Goal: Task Accomplishment & Management: Manage account settings

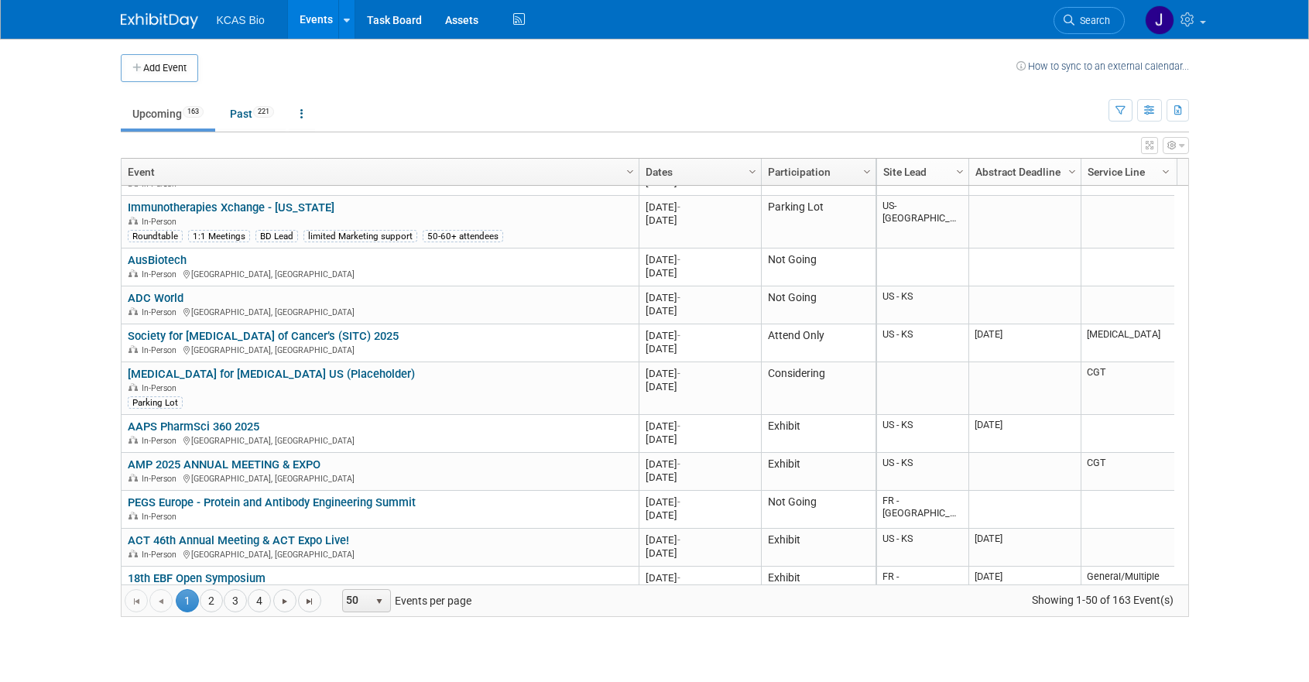
scroll to position [1301, 0]
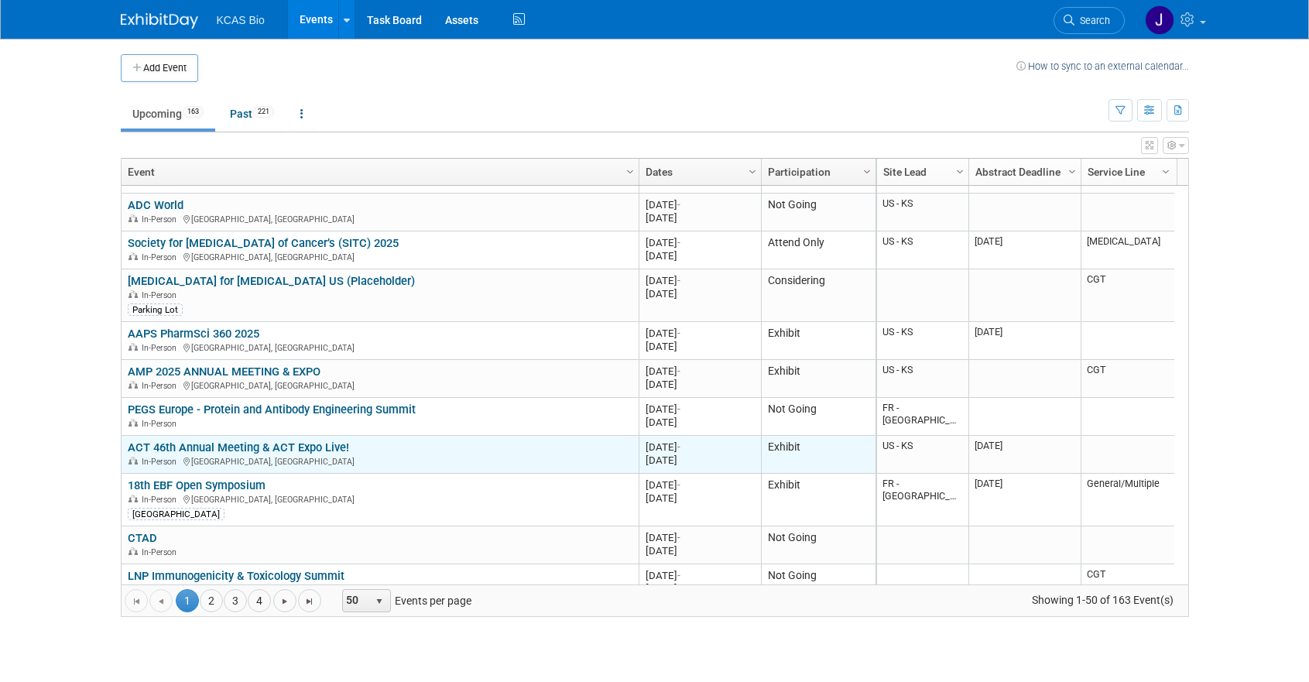
click at [250, 444] on link "ACT 46th Annual Meeting & ACT Expo Live!" at bounding box center [238, 448] width 221 height 14
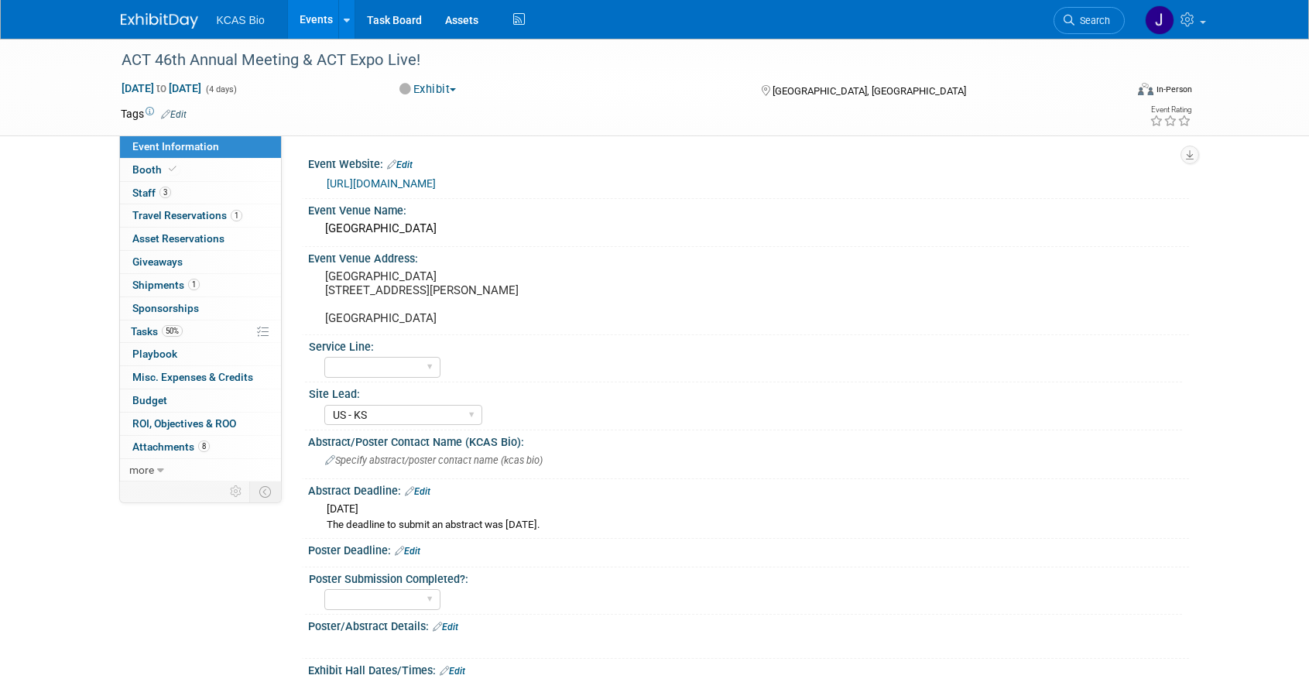
select select "US - KS"
click at [160, 190] on span "3" at bounding box center [166, 193] width 12 height 12
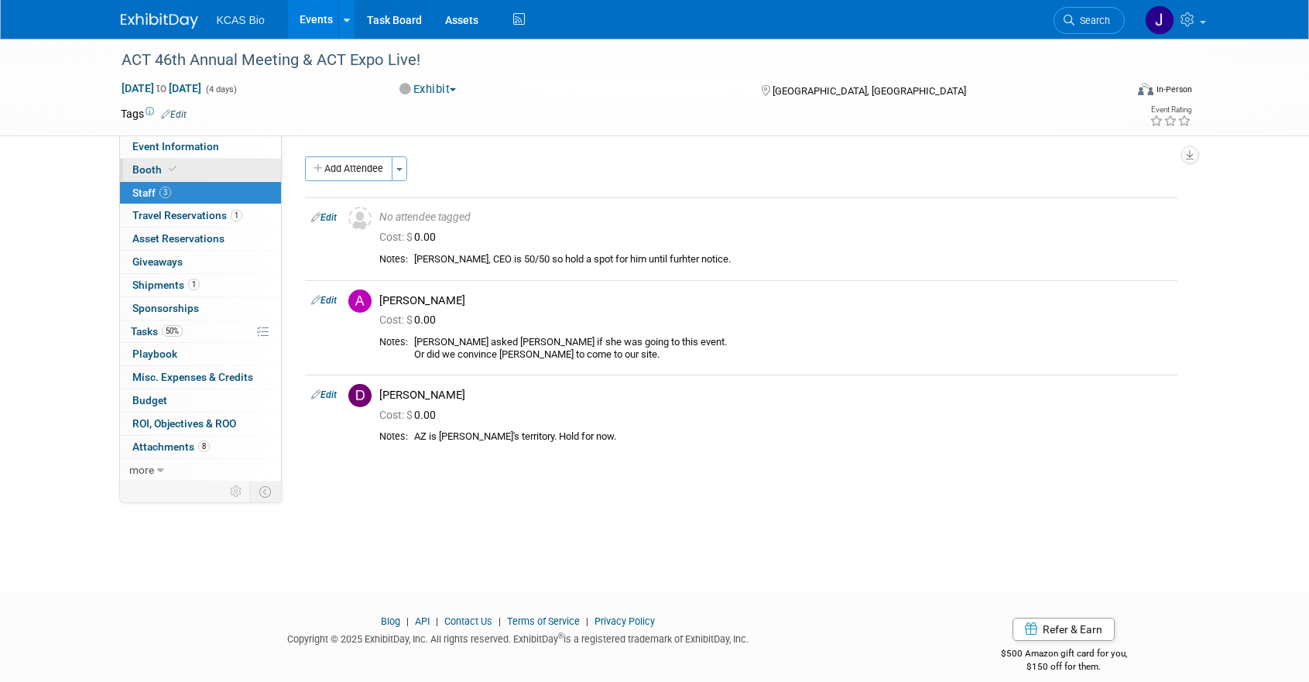
click at [166, 168] on span at bounding box center [173, 169] width 14 height 12
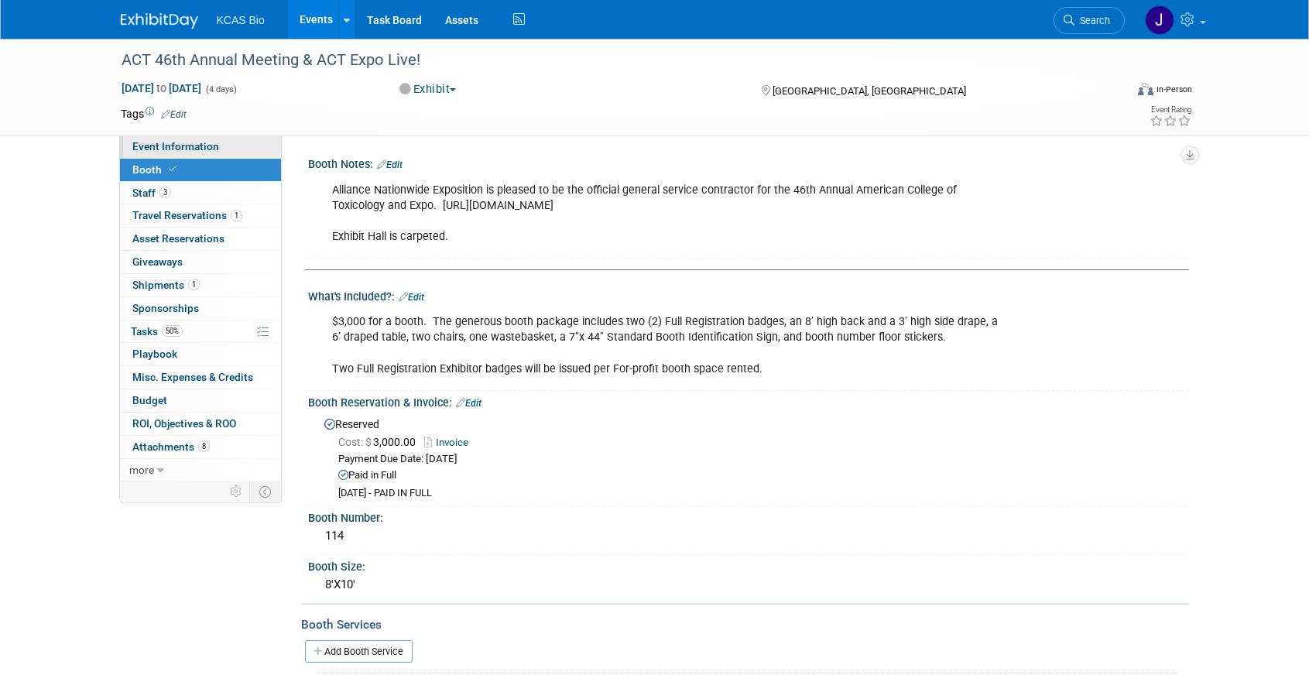
click at [172, 149] on span "Event Information" at bounding box center [175, 146] width 87 height 12
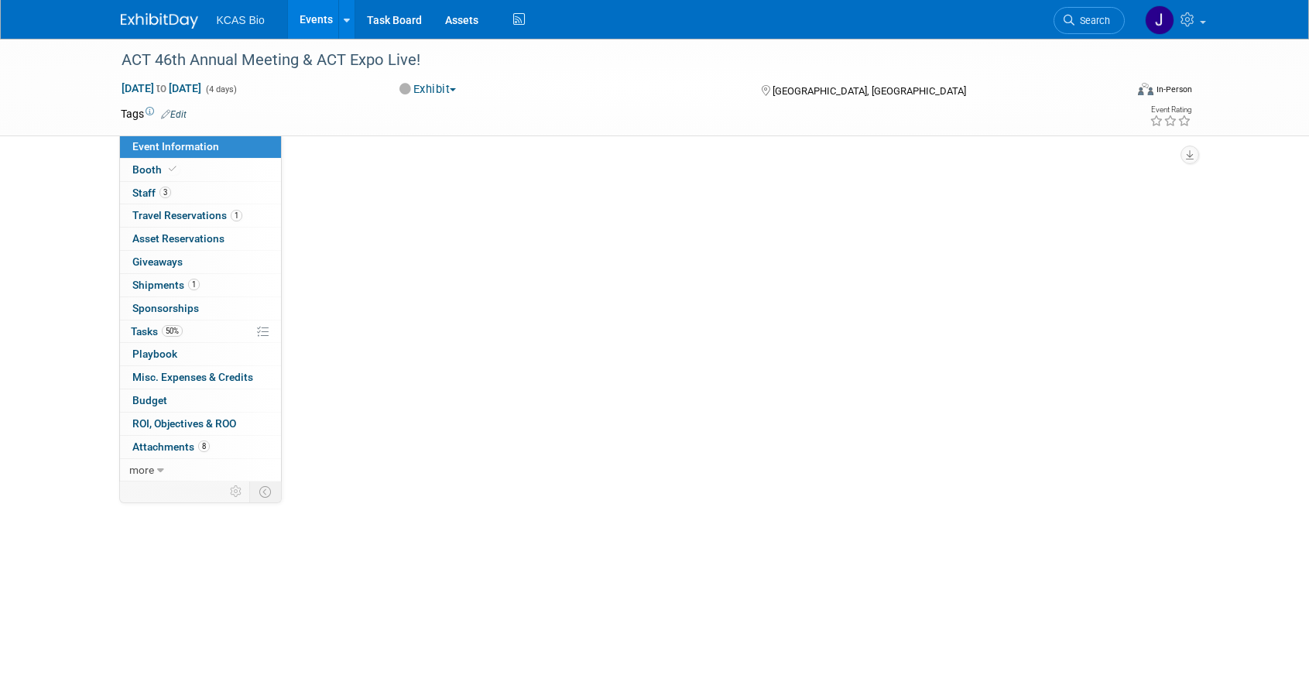
select select "US - KS"
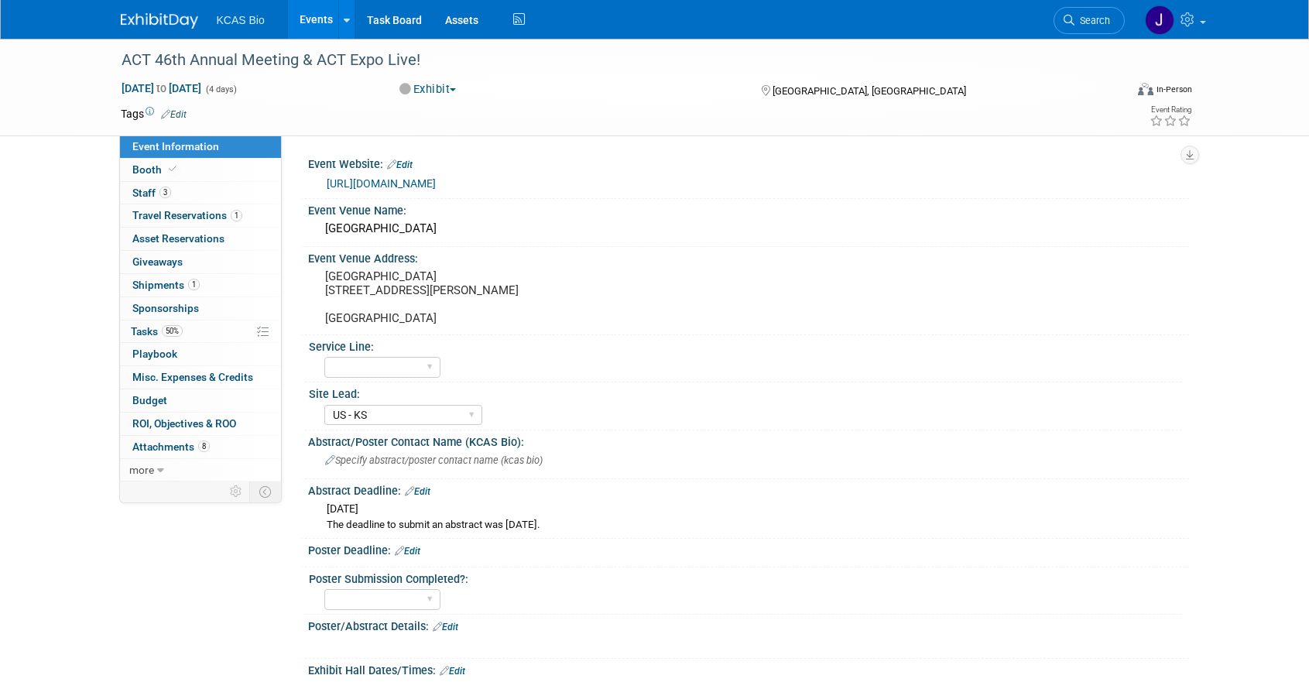
click at [407, 181] on link "[URL][DOMAIN_NAME]" at bounding box center [381, 183] width 109 height 12
click at [1086, 15] on span "Search" at bounding box center [1093, 21] width 36 height 12
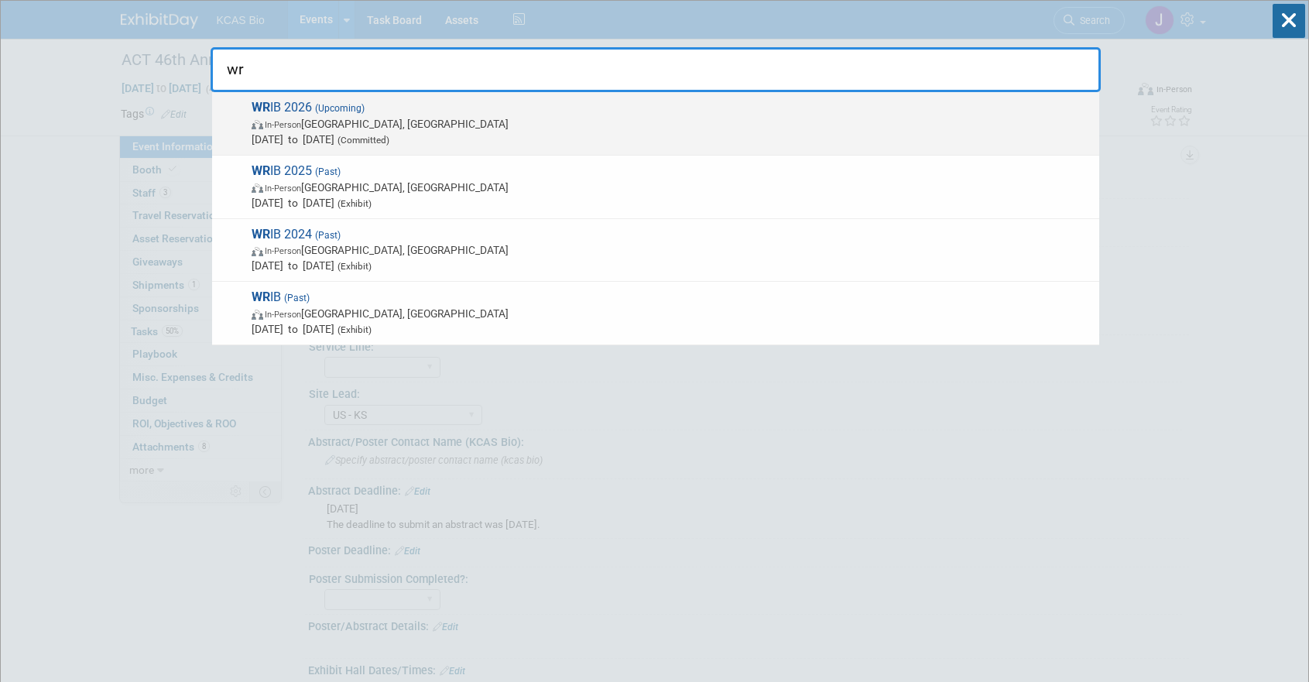
type input "wr"
click at [510, 116] on span "In-Person Dallas, TX" at bounding box center [672, 123] width 840 height 15
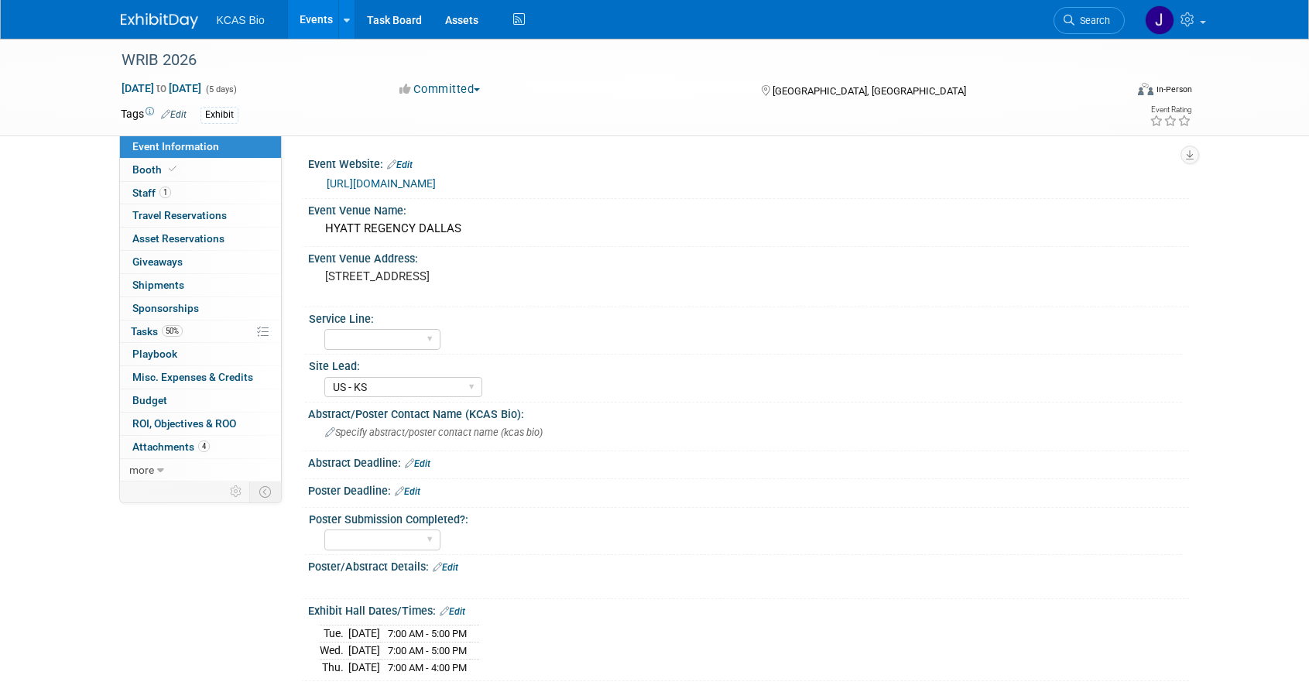
select select "US - KS"
click at [142, 189] on span "Staff 1" at bounding box center [151, 193] width 39 height 12
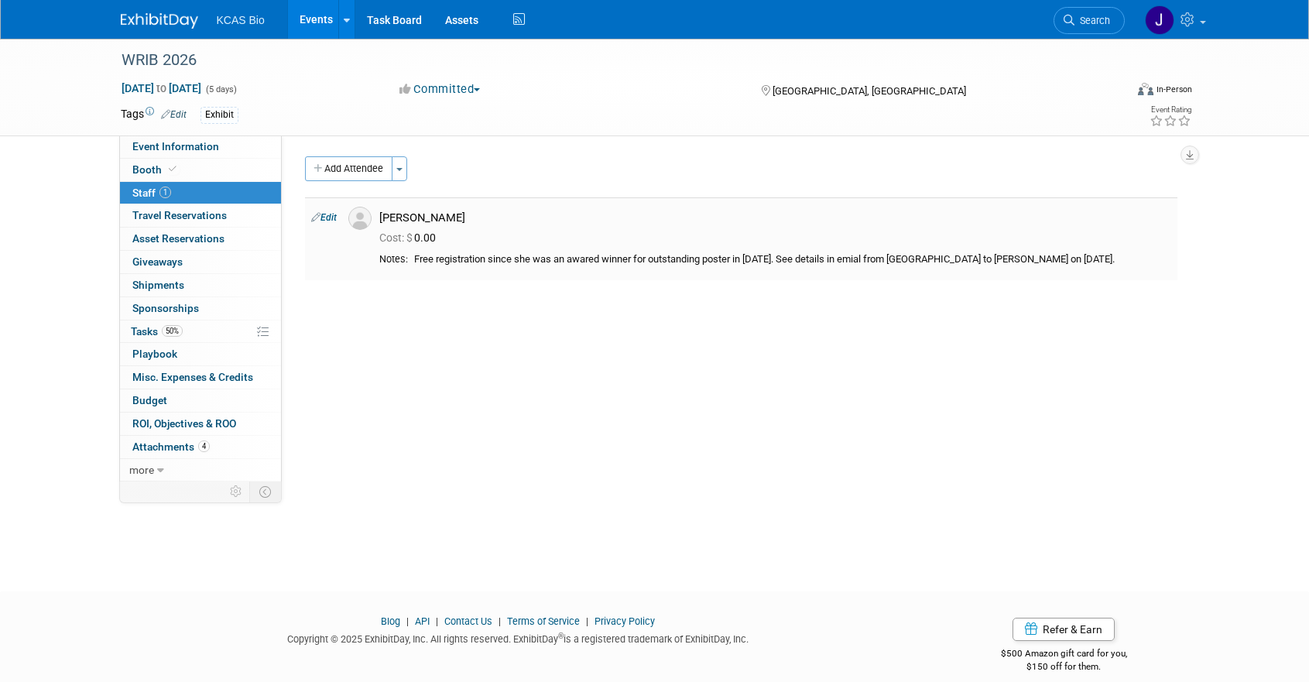
click at [321, 218] on link "Edit" at bounding box center [324, 217] width 26 height 11
select select "681b658d-e64e-4047-a25a-e41d5e28c6ca"
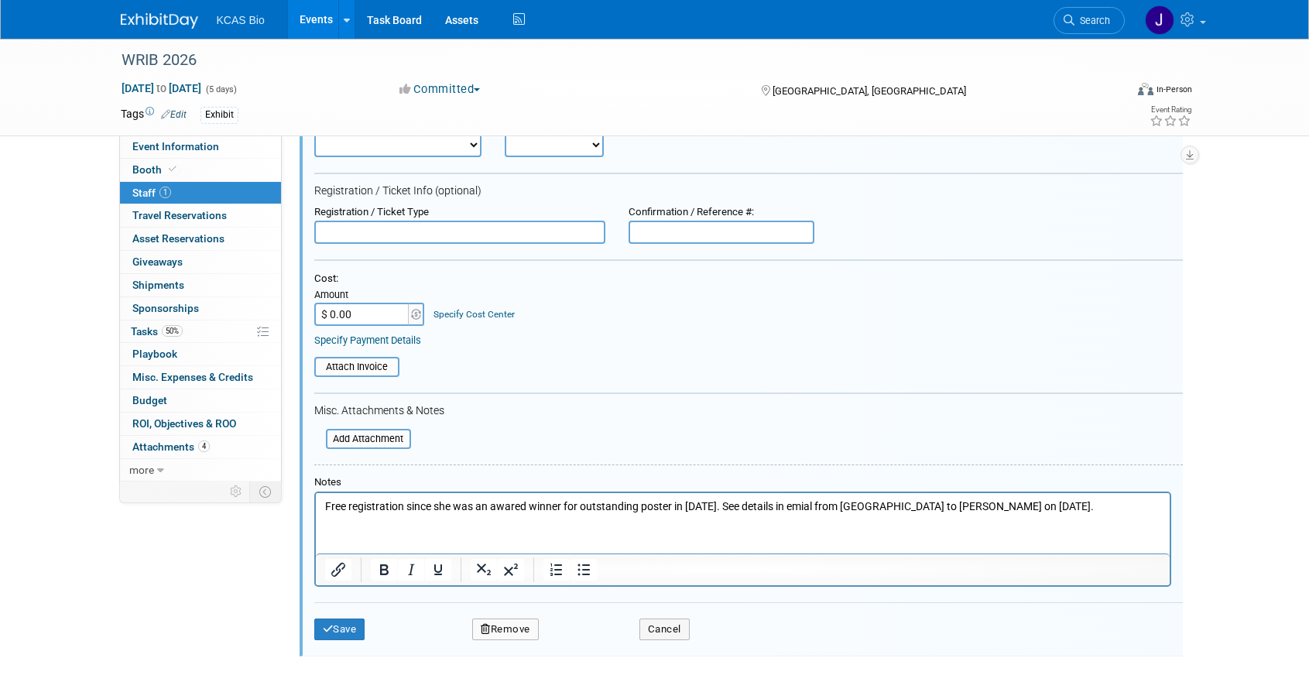
scroll to position [287, 0]
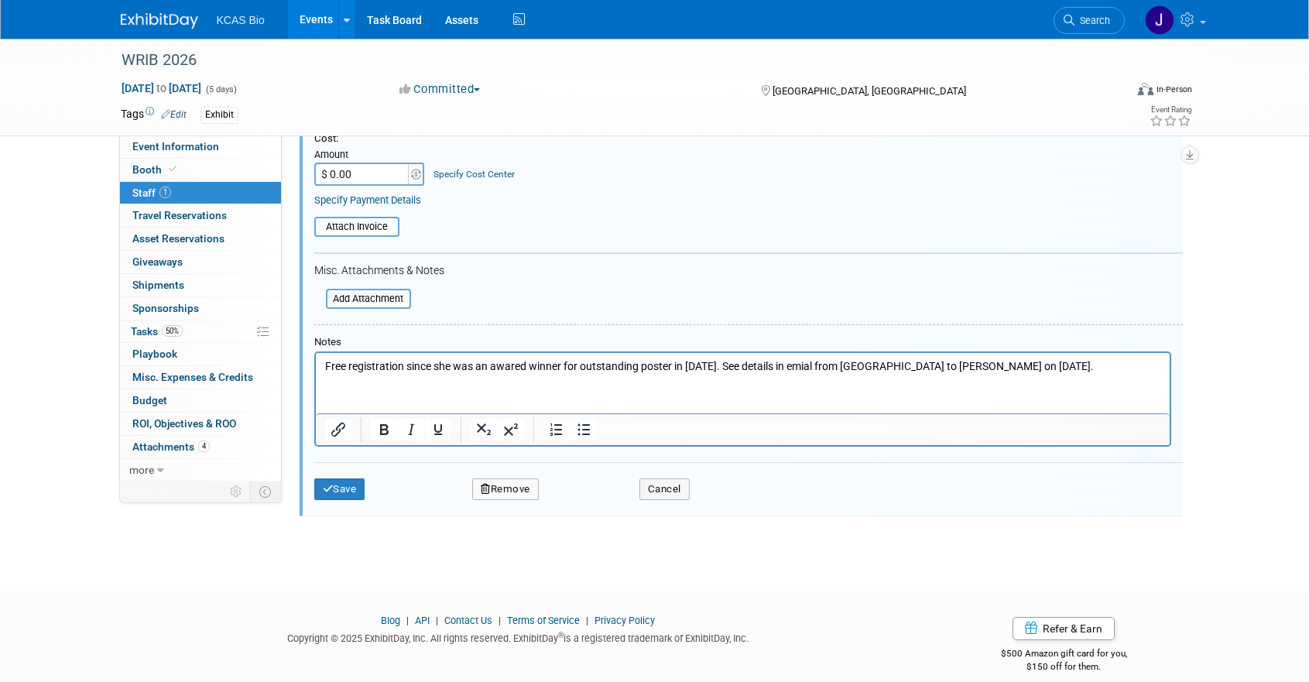
click at [853, 365] on p "Free registration since she was an awared winner for outstanding poster in 2025…" at bounding box center [742, 366] width 836 height 15
click at [1064, 367] on p "Free registration since she was an awared winner for outstanding poster in 2025…" at bounding box center [742, 366] width 836 height 15
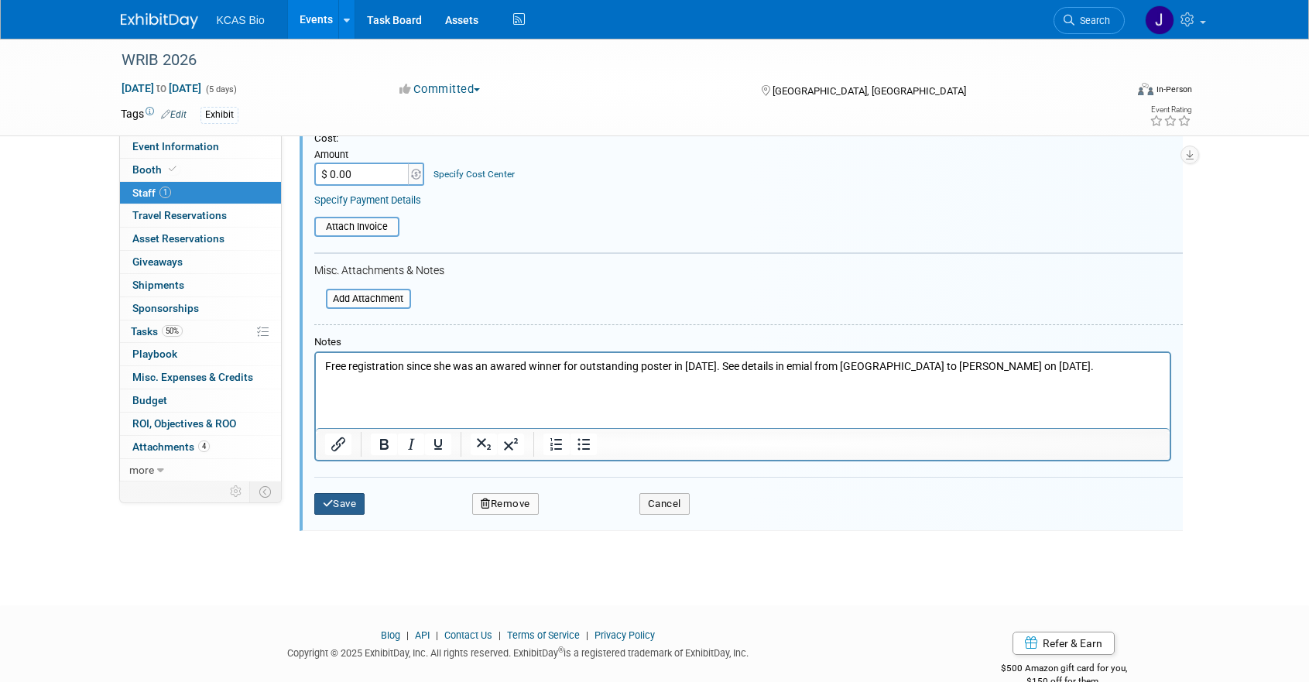
click at [355, 503] on button "Save" at bounding box center [339, 504] width 51 height 22
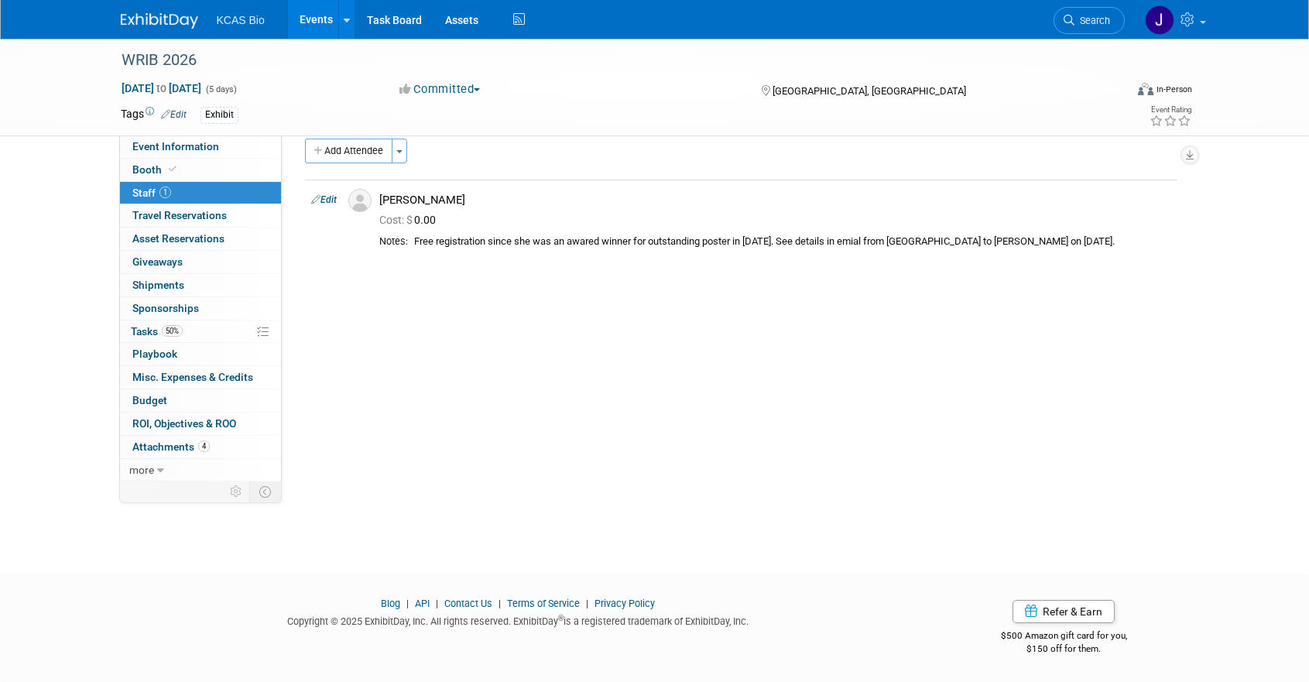
drag, startPoint x: 347, startPoint y: 148, endPoint x: 338, endPoint y: 153, distance: 10.1
click at [347, 148] on button "Add Attendee" at bounding box center [348, 151] width 87 height 25
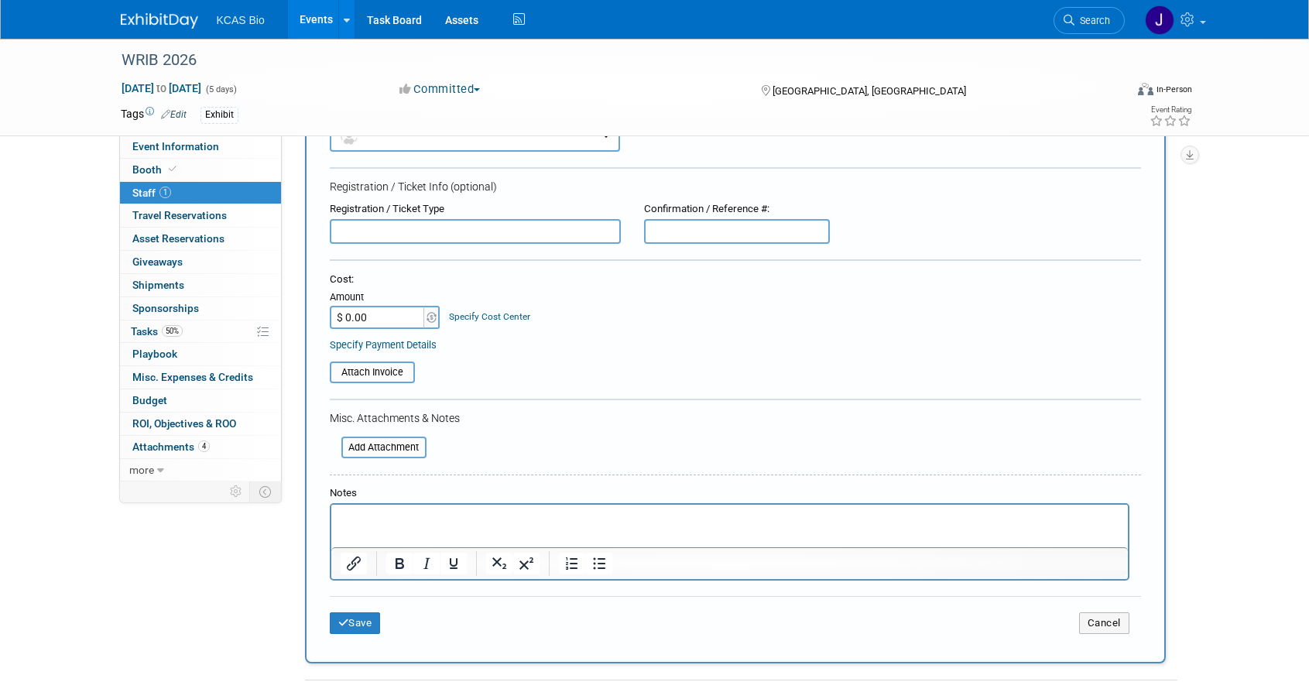
scroll to position [173, 0]
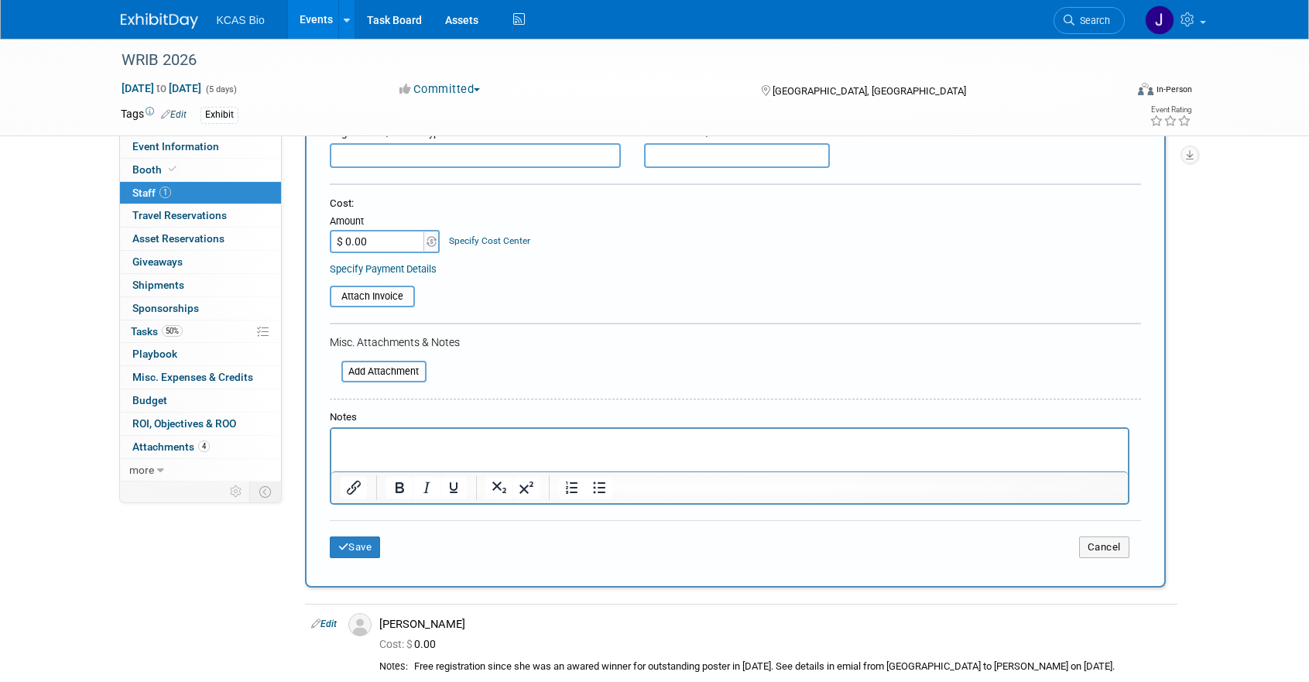
click at [358, 440] on p "Rich Text Area. Press ALT-0 for help." at bounding box center [729, 442] width 779 height 15
click at [358, 549] on button "Save" at bounding box center [355, 548] width 51 height 22
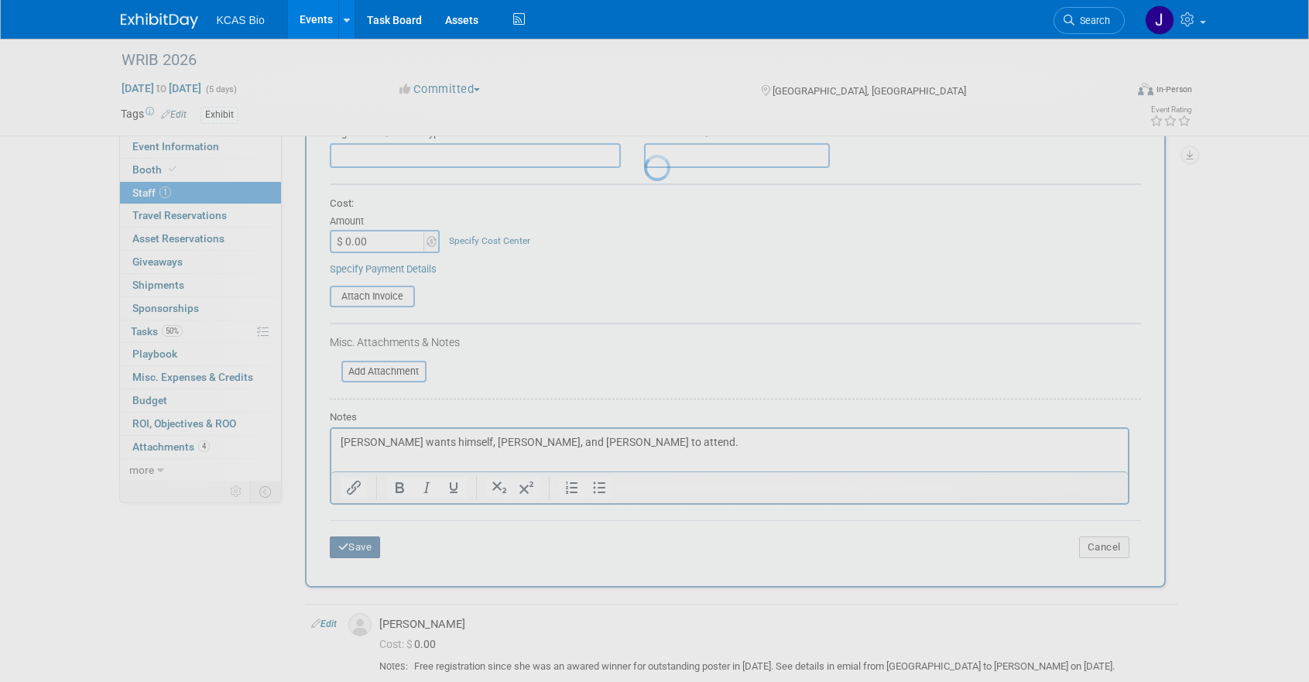
scroll to position [18, 0]
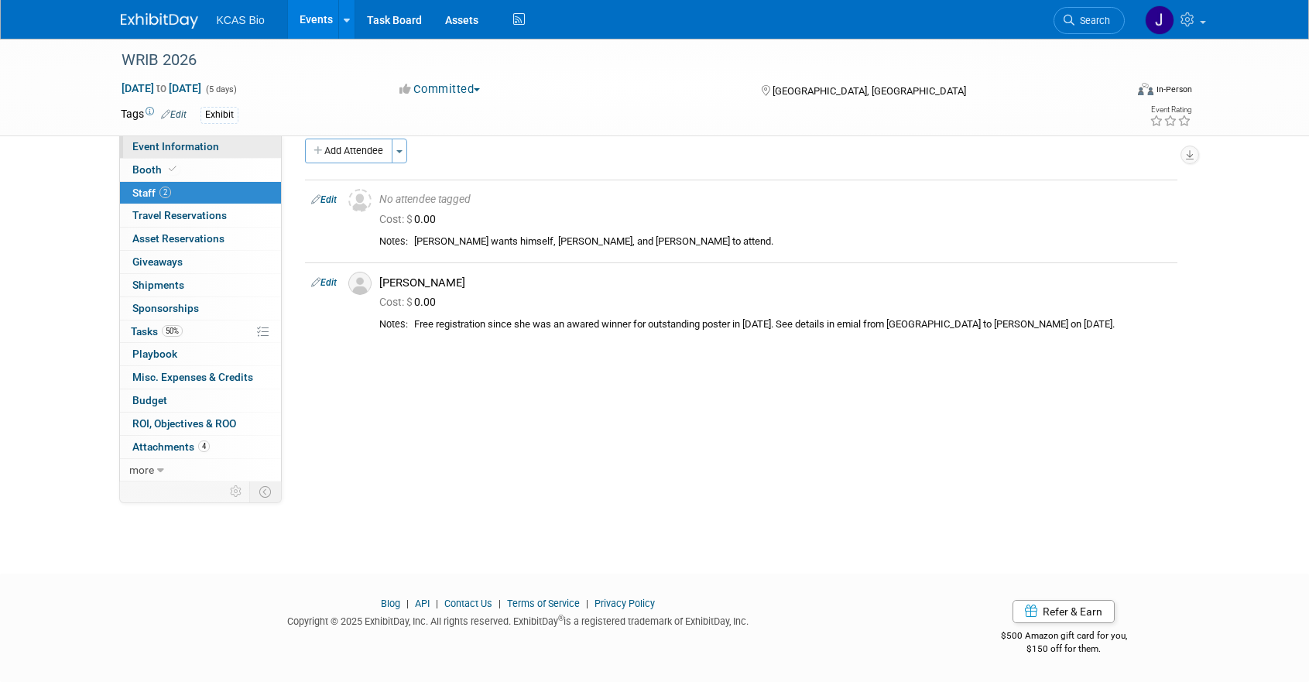
click at [146, 146] on span "Event Information" at bounding box center [175, 146] width 87 height 12
select select "US - KS"
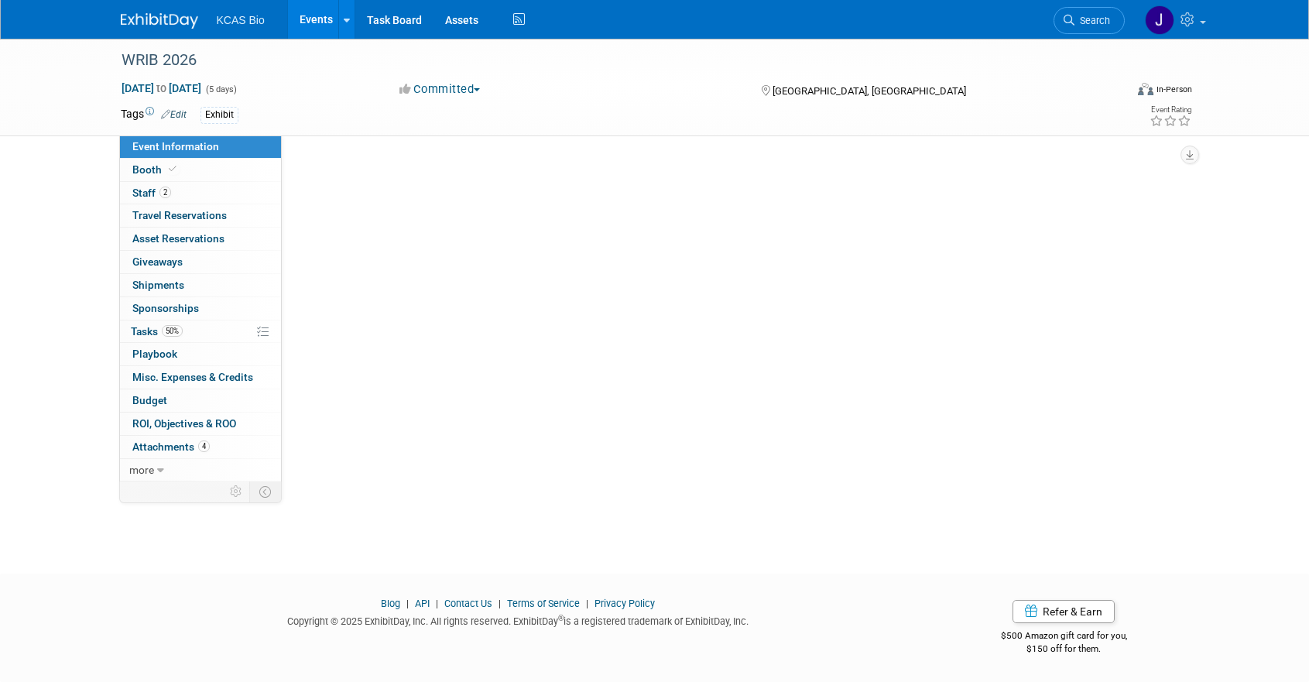
scroll to position [0, 0]
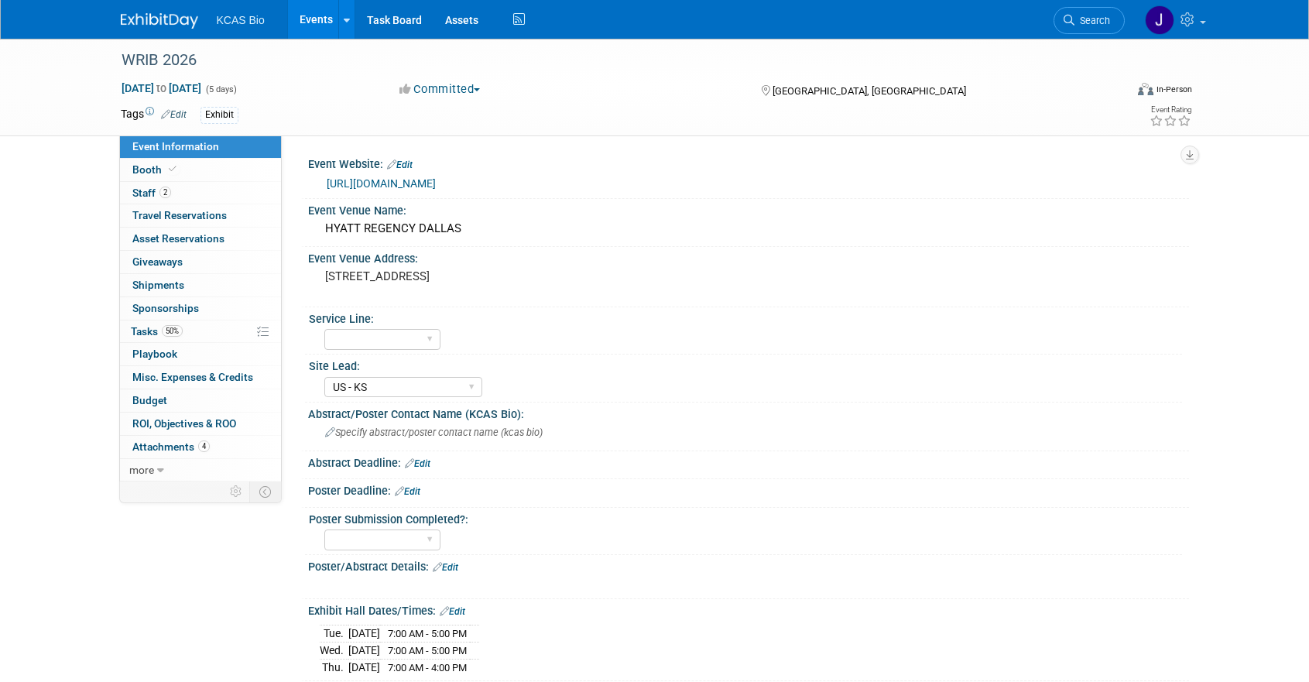
click at [396, 185] on link "https://www.wrib.org/" at bounding box center [381, 183] width 109 height 12
click at [1075, 13] on link "Search" at bounding box center [1089, 20] width 71 height 27
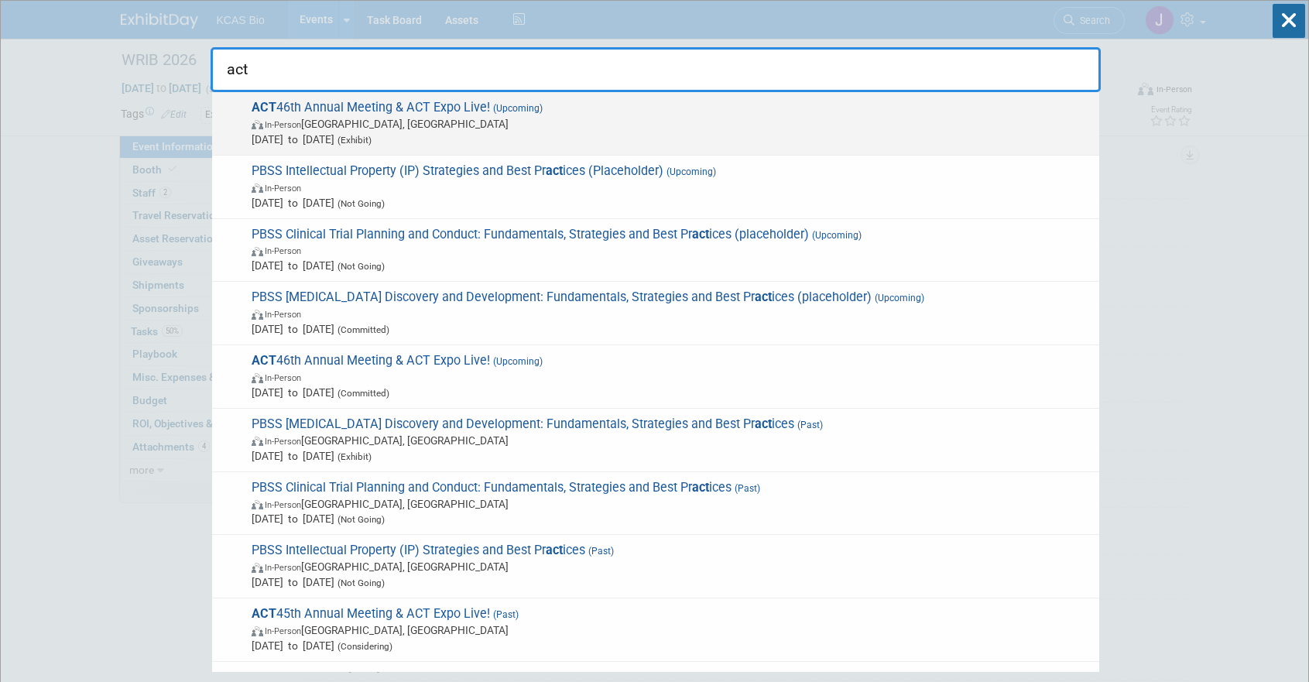
type input "act"
click at [464, 118] on span "In-Person Phoenix, AZ" at bounding box center [672, 123] width 840 height 15
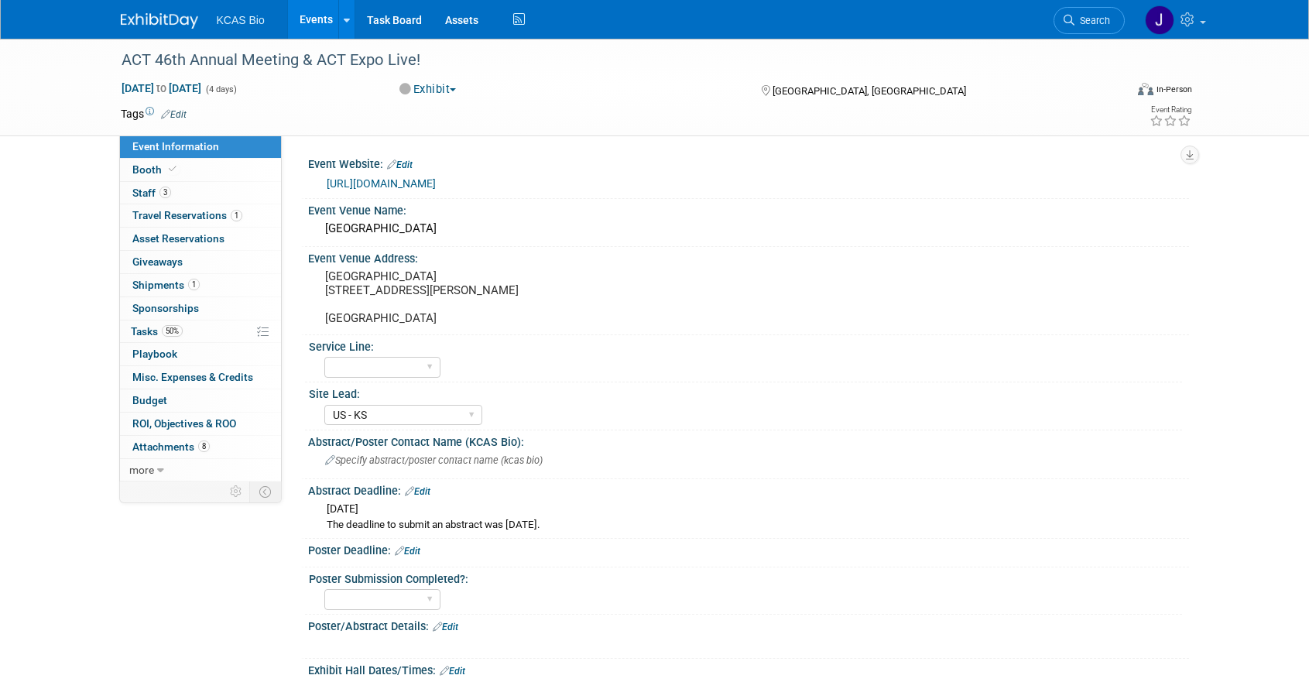
select select "US - KS"
click at [135, 194] on span "Staff 3" at bounding box center [151, 193] width 39 height 12
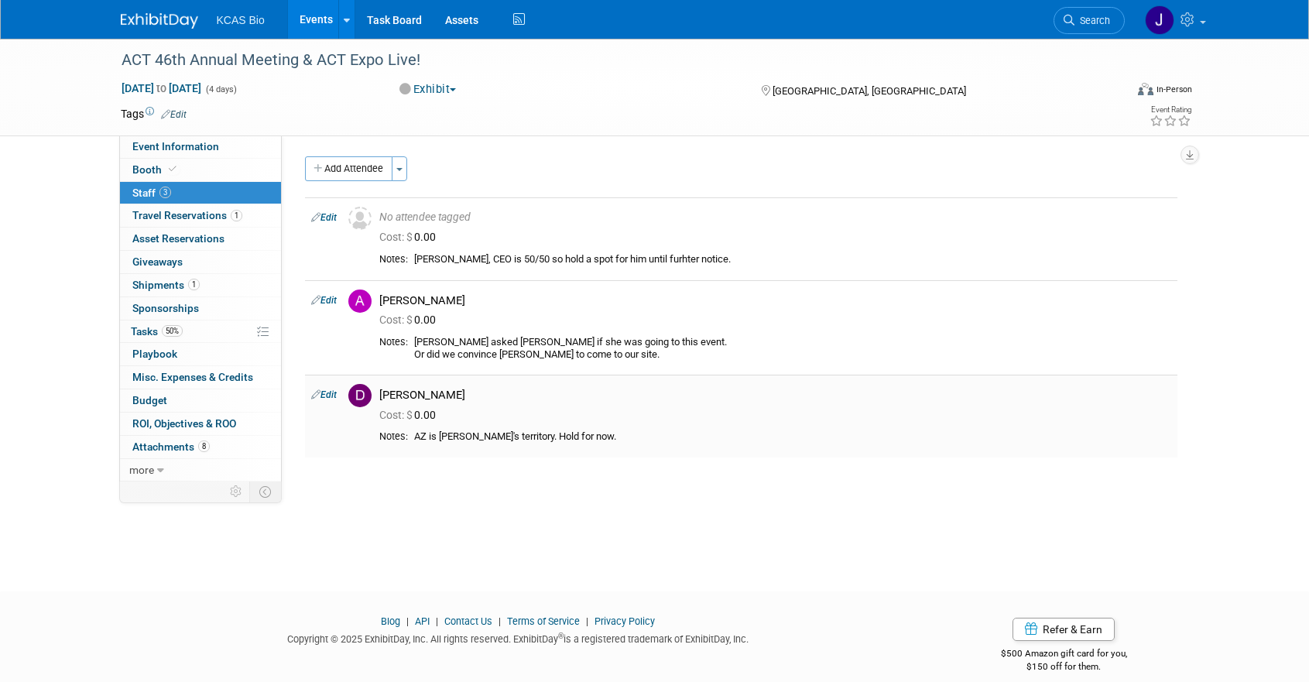
click at [331, 396] on link "Edit" at bounding box center [324, 394] width 26 height 11
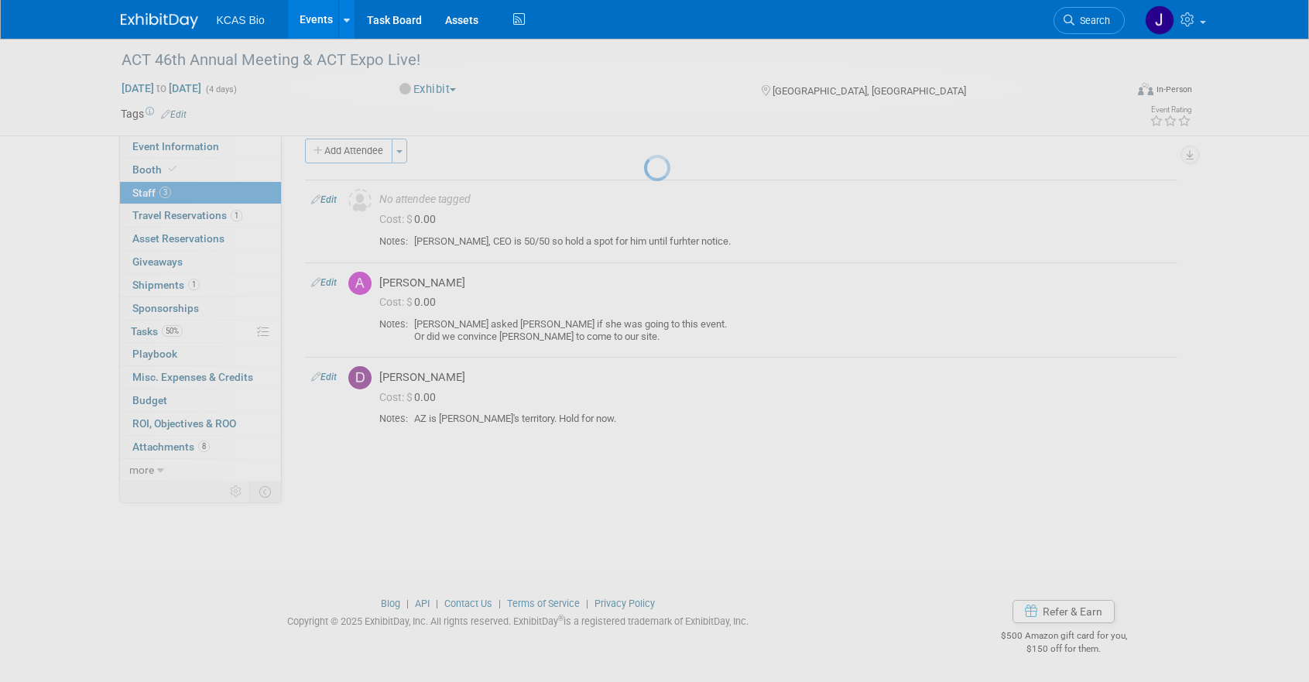
select select "be96ed48-e01c-4434-a64b-3d5e776bd58e"
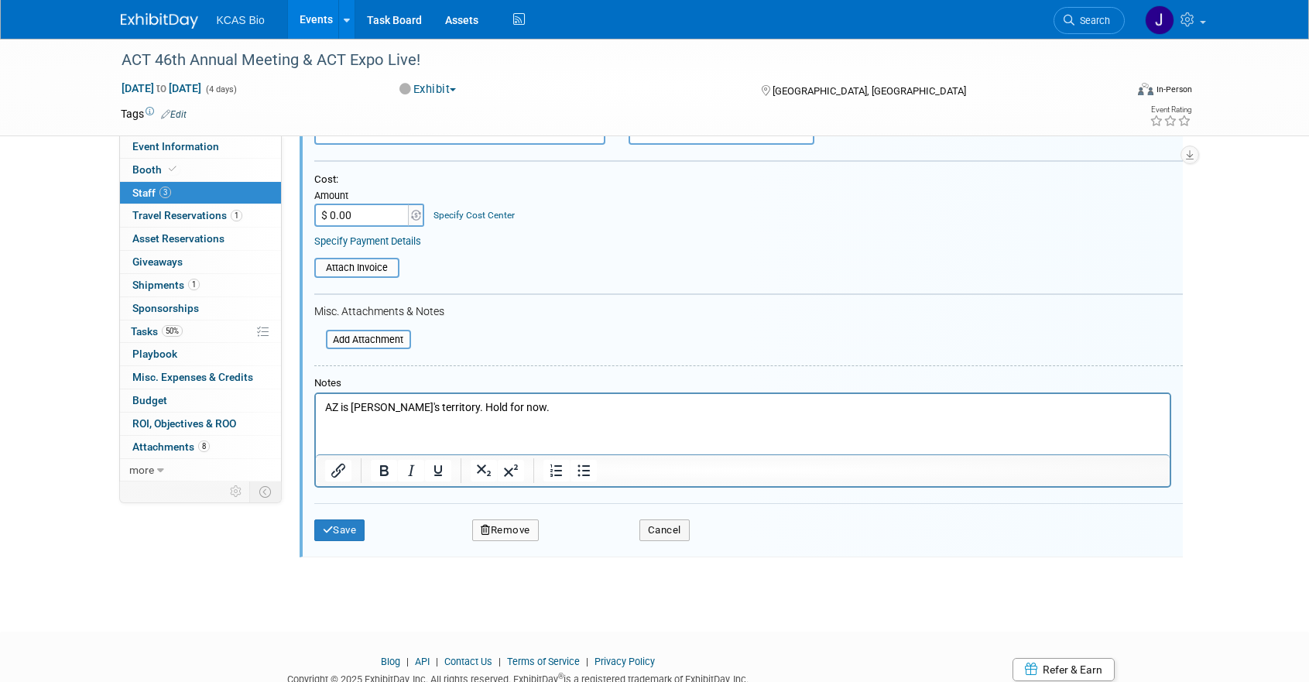
scroll to position [431, 0]
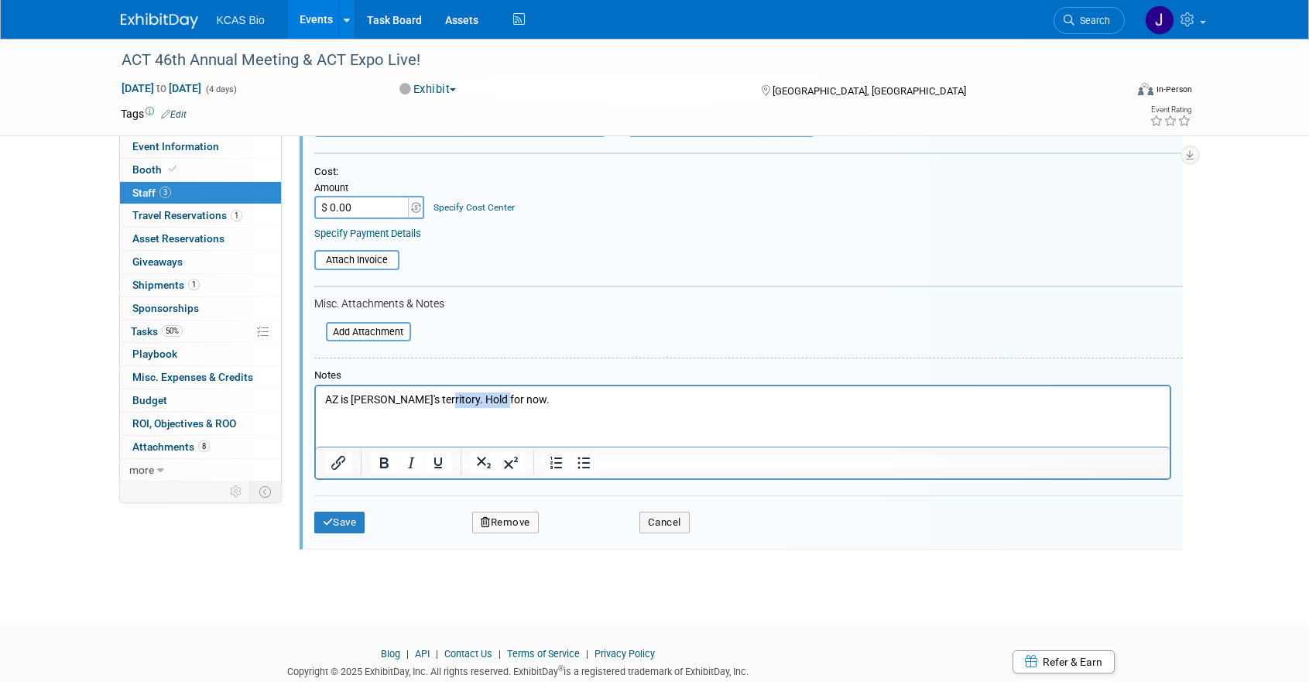
drag, startPoint x: 506, startPoint y: 403, endPoint x: 433, endPoint y: 389, distance: 74.0
click at [433, 389] on html "AZ is Derek's territory. Hold for now." at bounding box center [742, 397] width 854 height 22
click at [345, 528] on button "Save" at bounding box center [339, 523] width 51 height 22
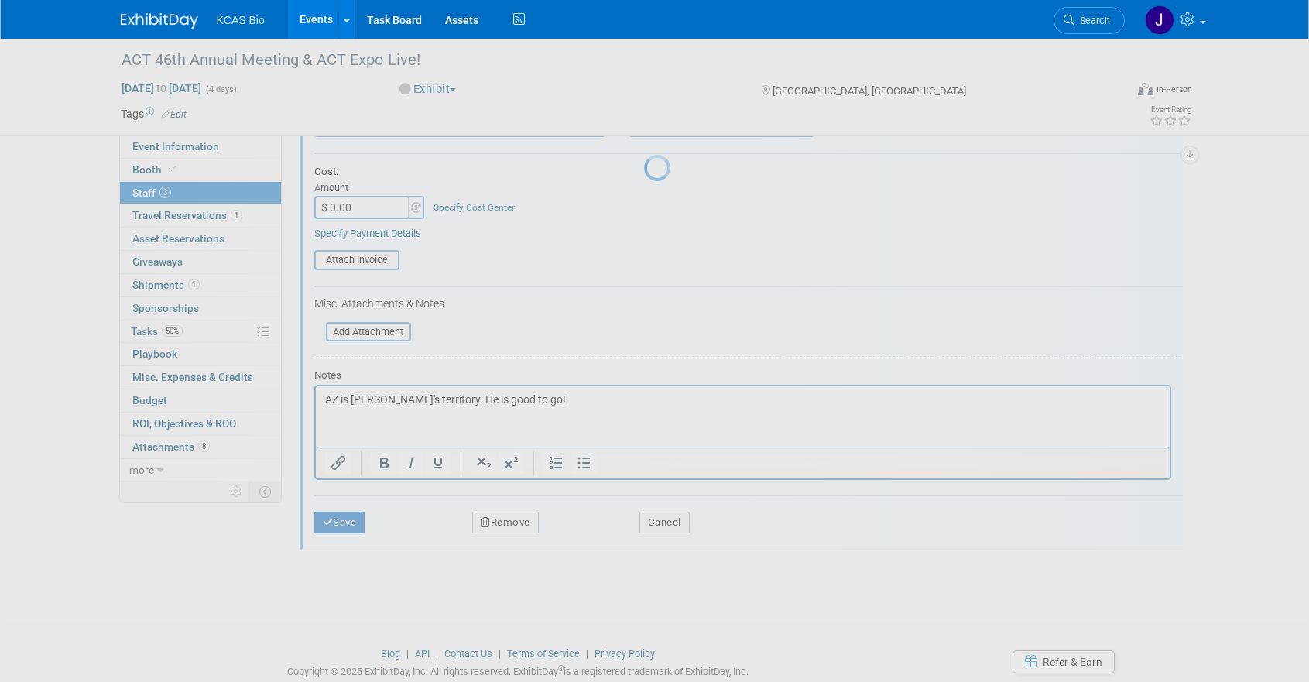
scroll to position [18, 0]
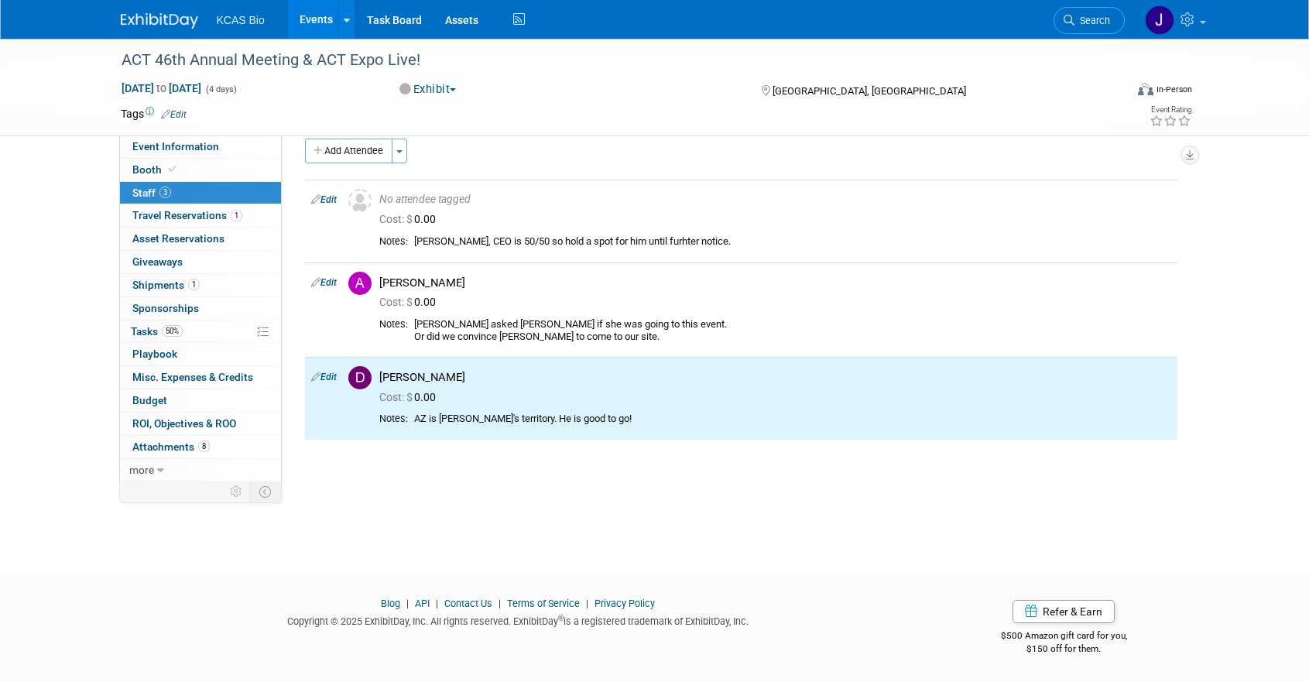
click at [25, 345] on div "ACT 46th Annual Meeting & ACT Expo Live! Nov 16, 2025 to Nov 19, 2025 (4 days) …" at bounding box center [654, 283] width 1309 height 525
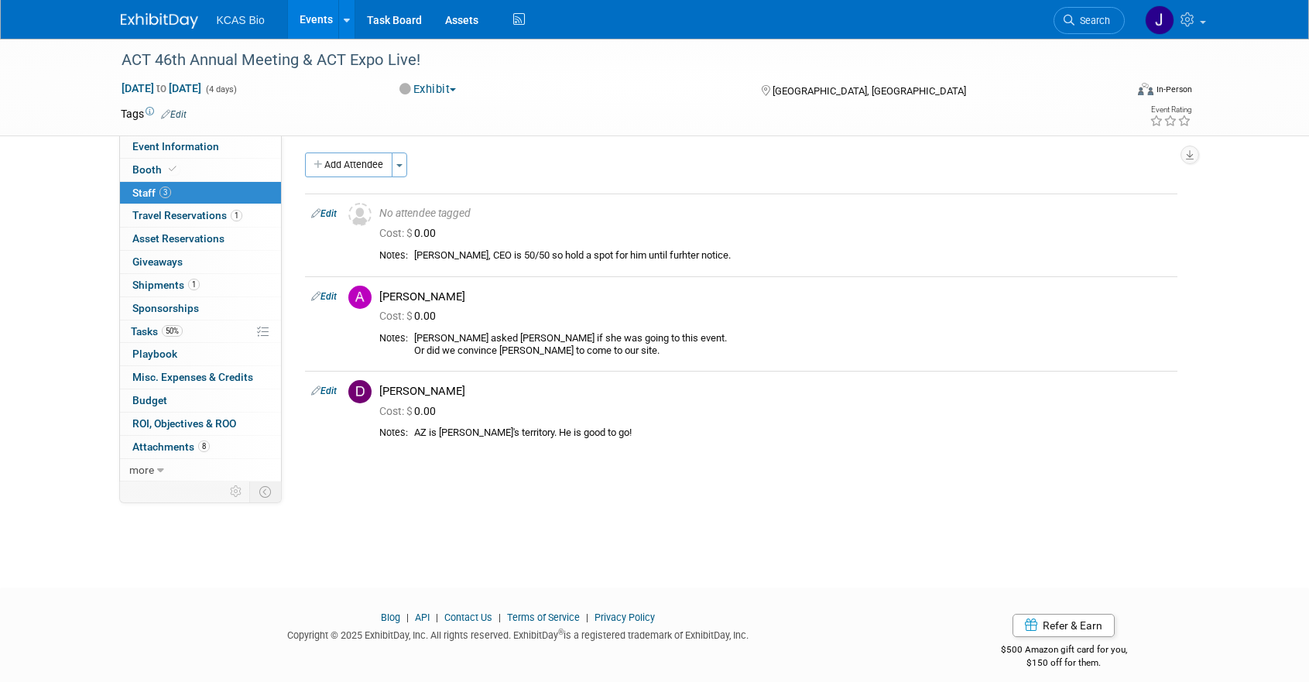
scroll to position [0, 0]
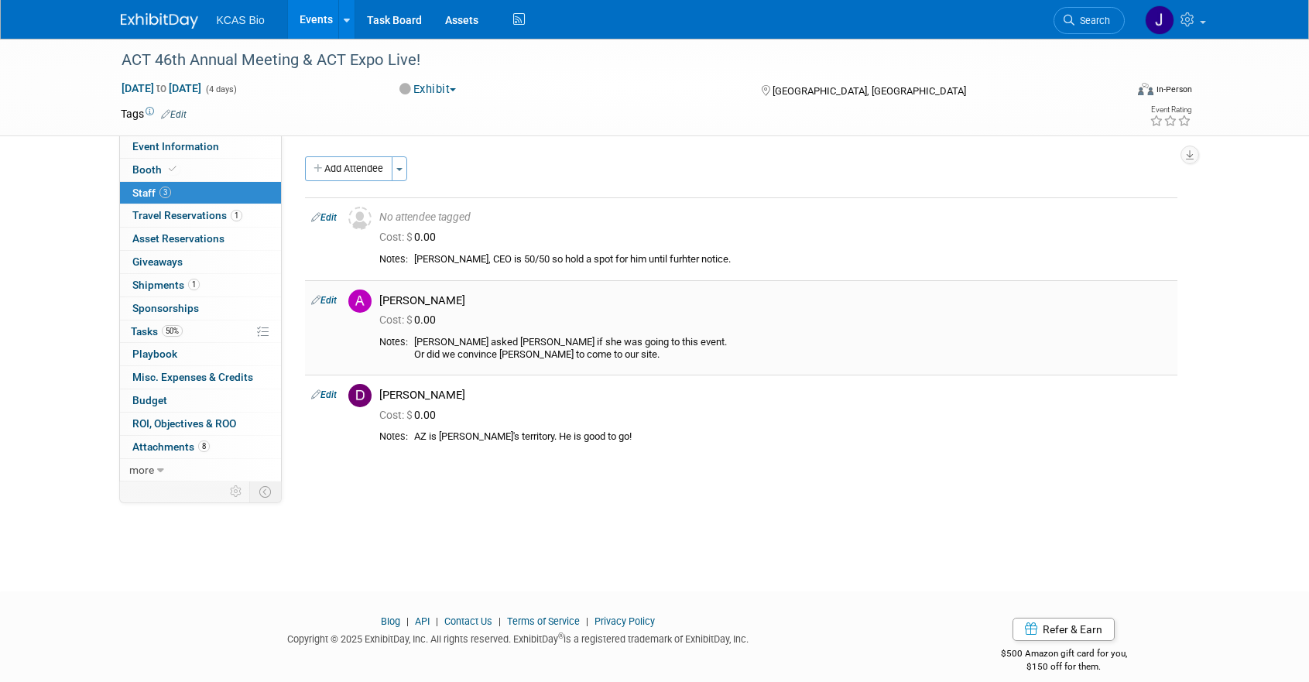
click at [329, 299] on link "Edit" at bounding box center [324, 300] width 26 height 11
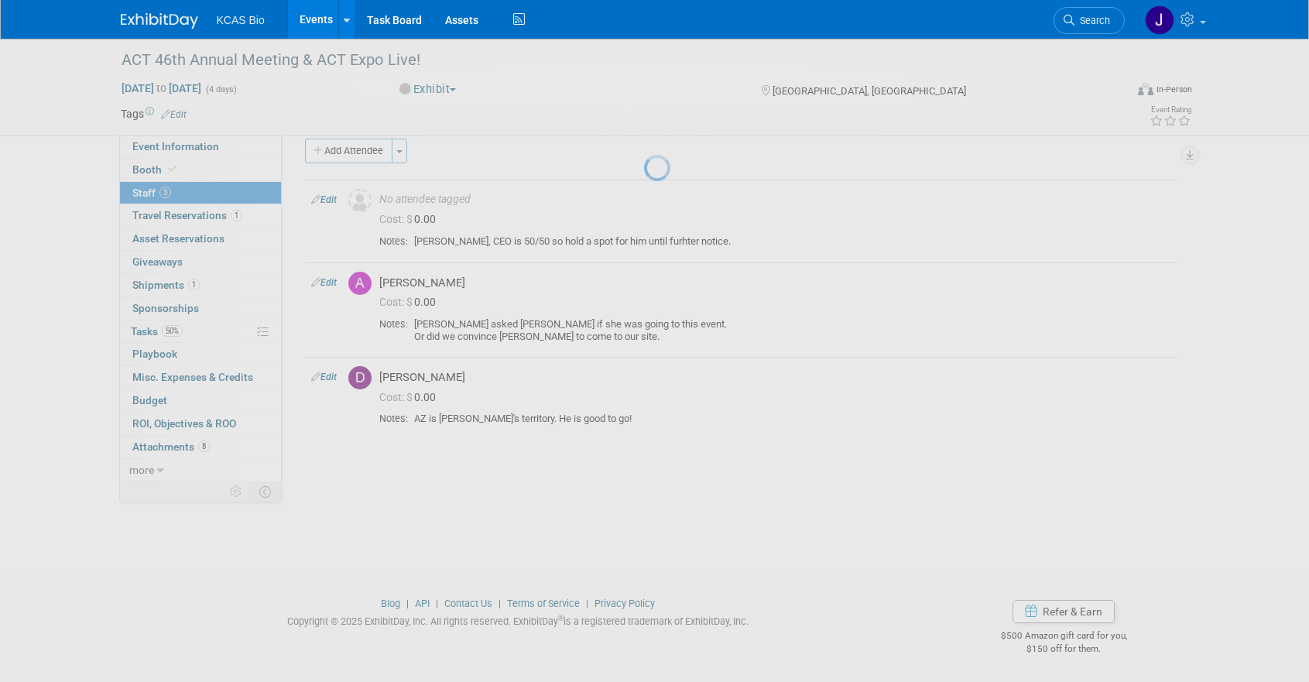
select select "f2e50f2b-a147-4d1d-9efa-906488652a6d"
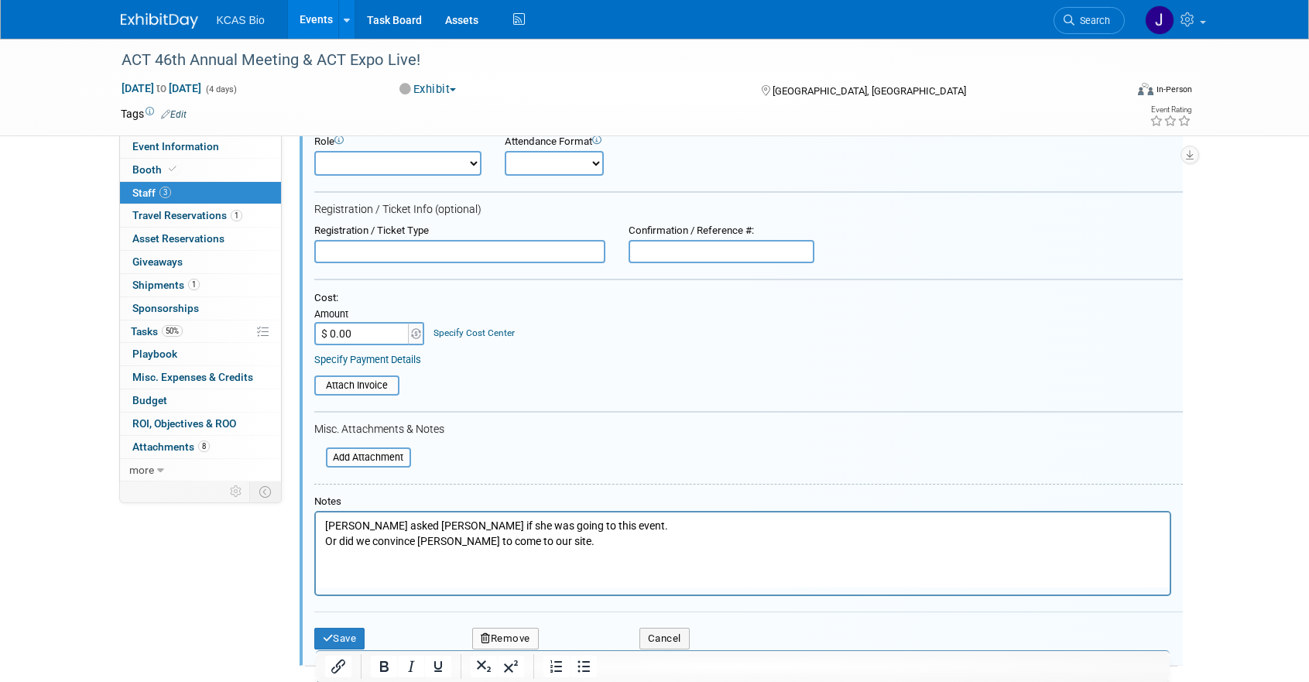
scroll to position [337, 0]
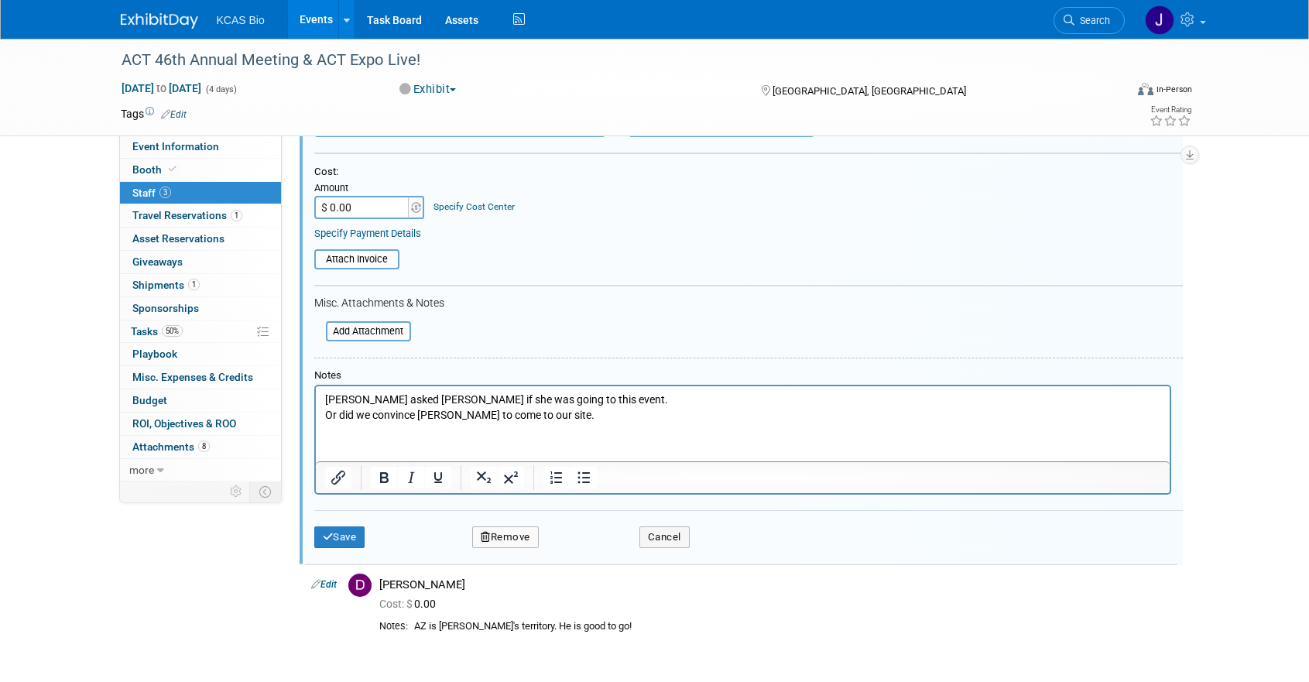
click at [575, 412] on p "Lilly asked Adriane if she was going to this event. Or did we convince Lilly to…" at bounding box center [742, 407] width 836 height 30
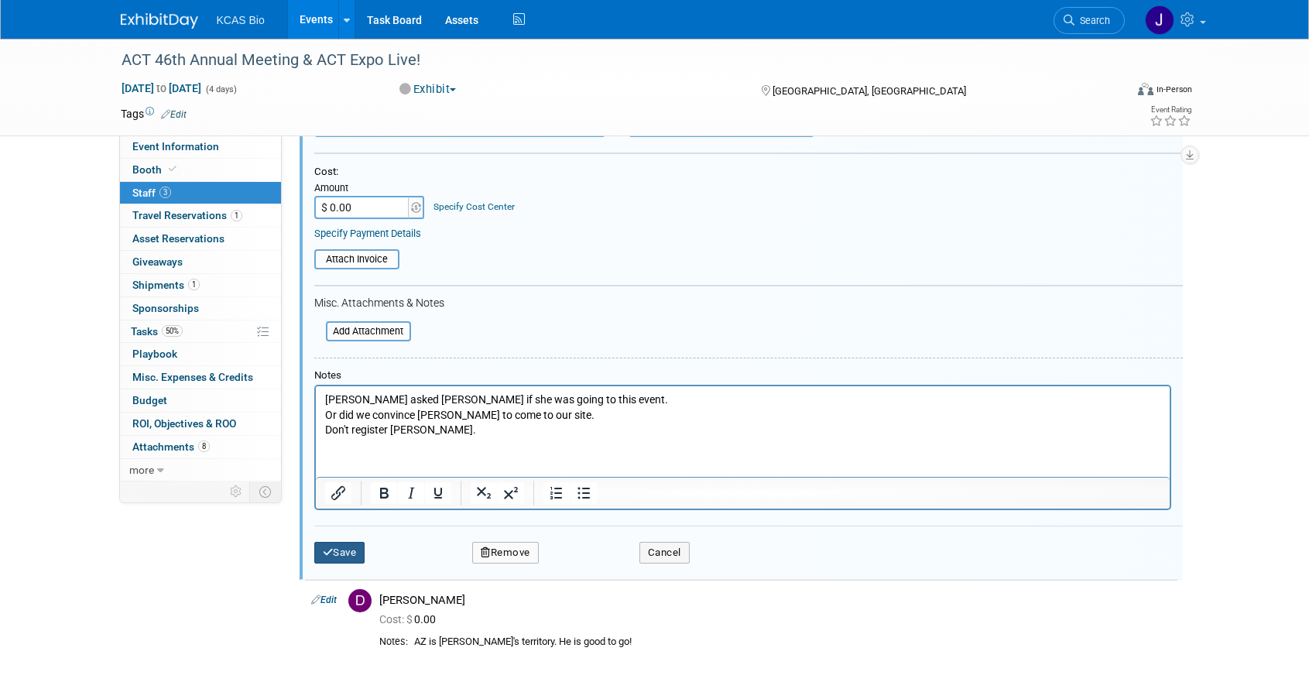
click at [346, 558] on button "Save" at bounding box center [339, 553] width 51 height 22
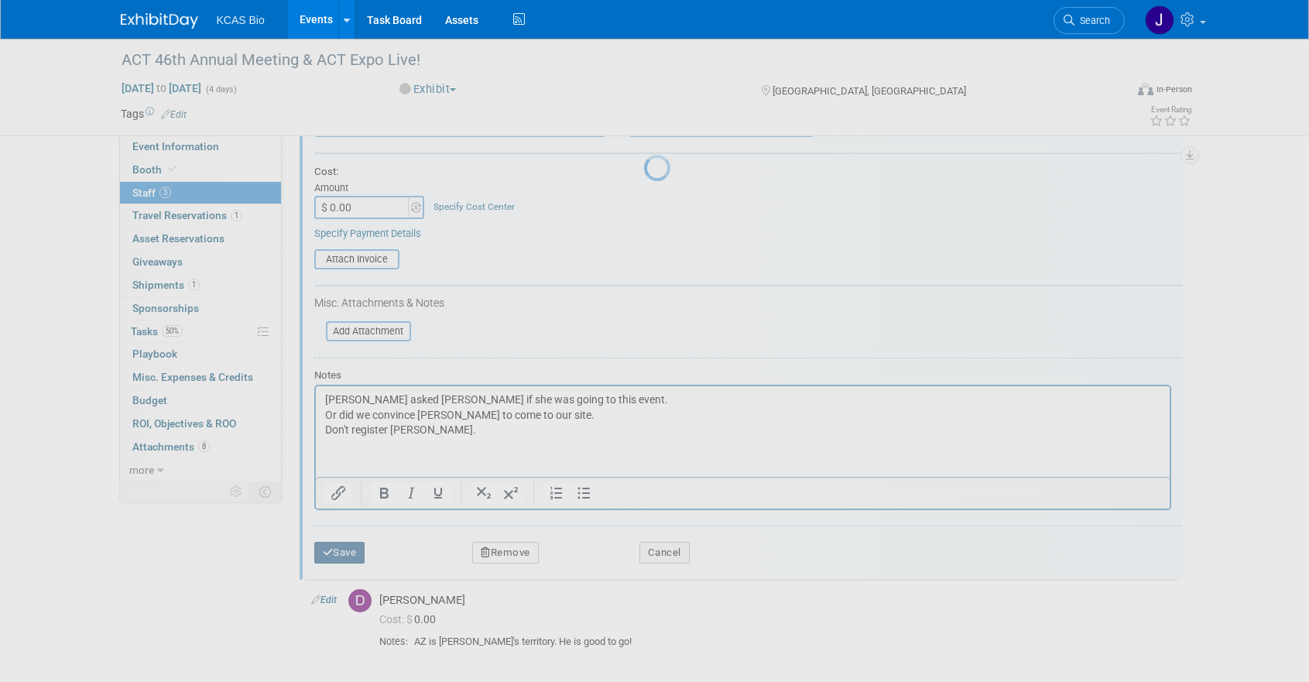
scroll to position [18, 0]
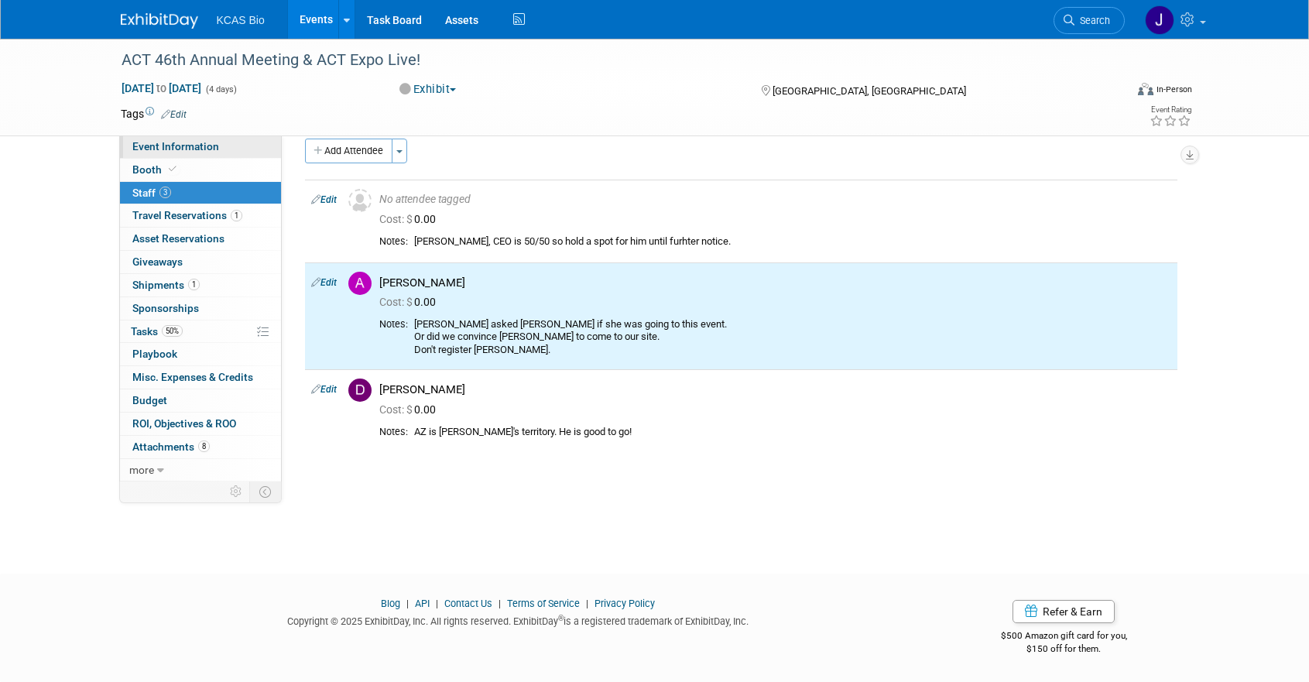
click at [163, 144] on span "Event Information" at bounding box center [175, 146] width 87 height 12
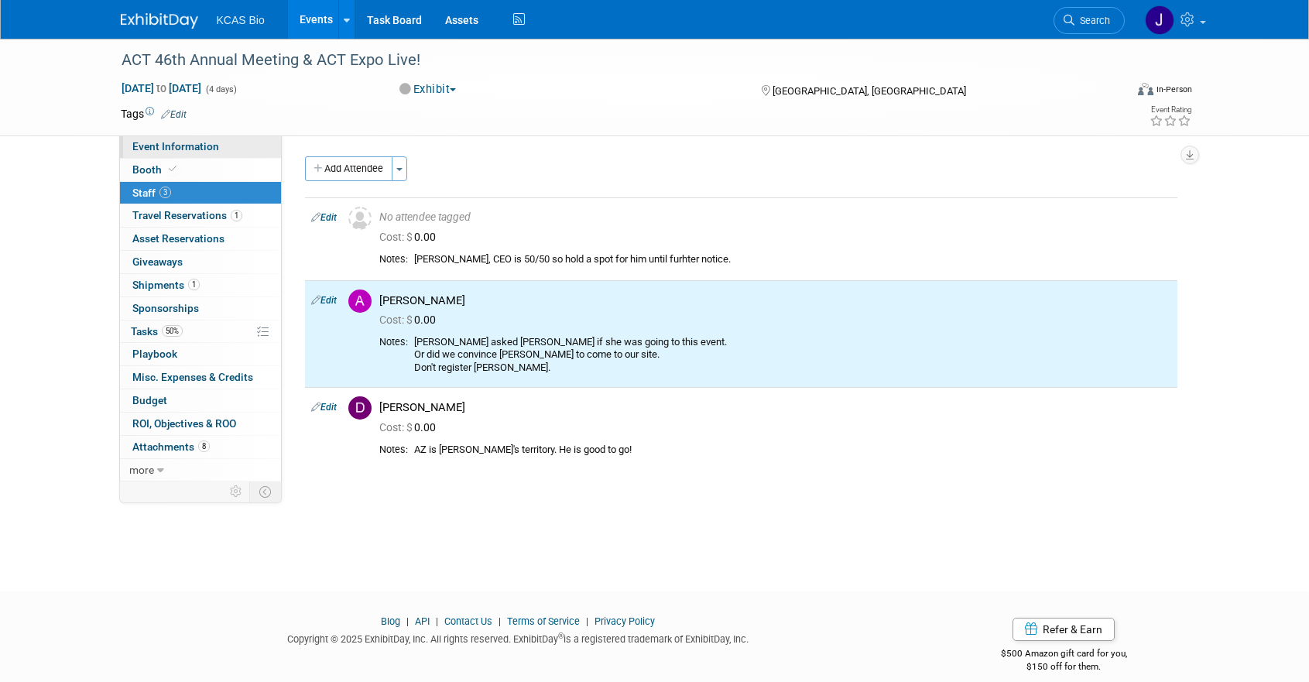
select select "US - KS"
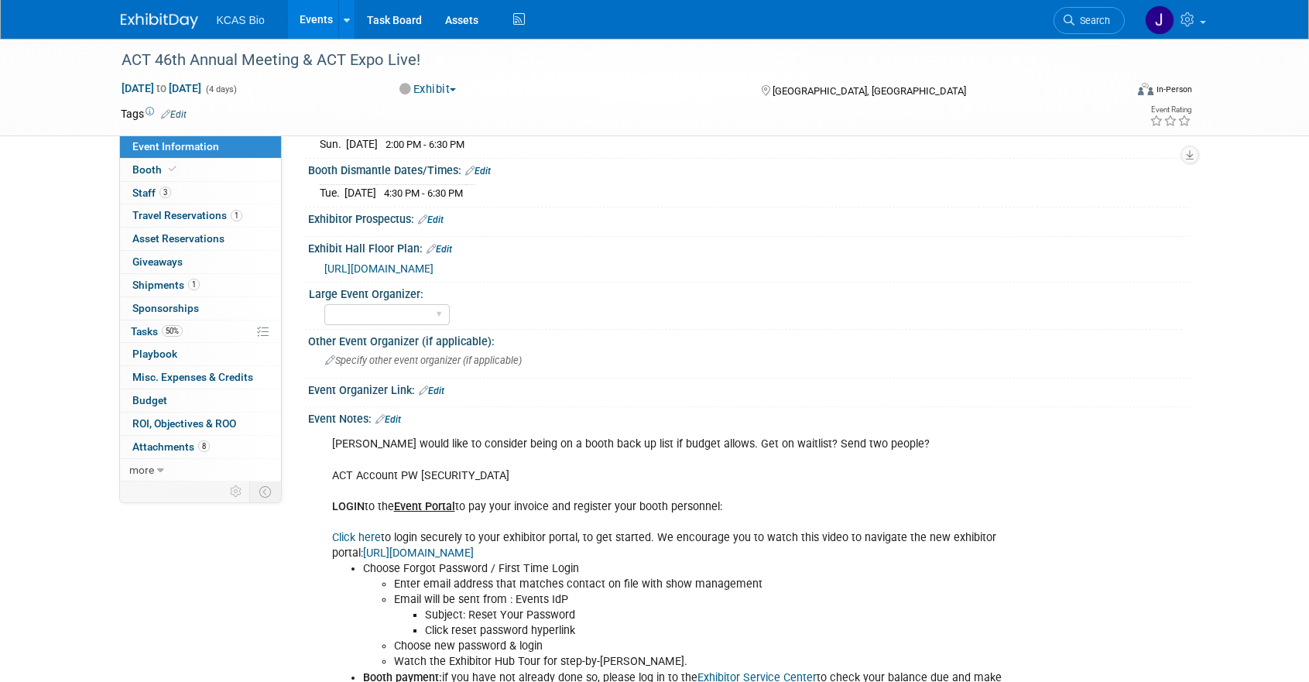
scroll to position [697, 0]
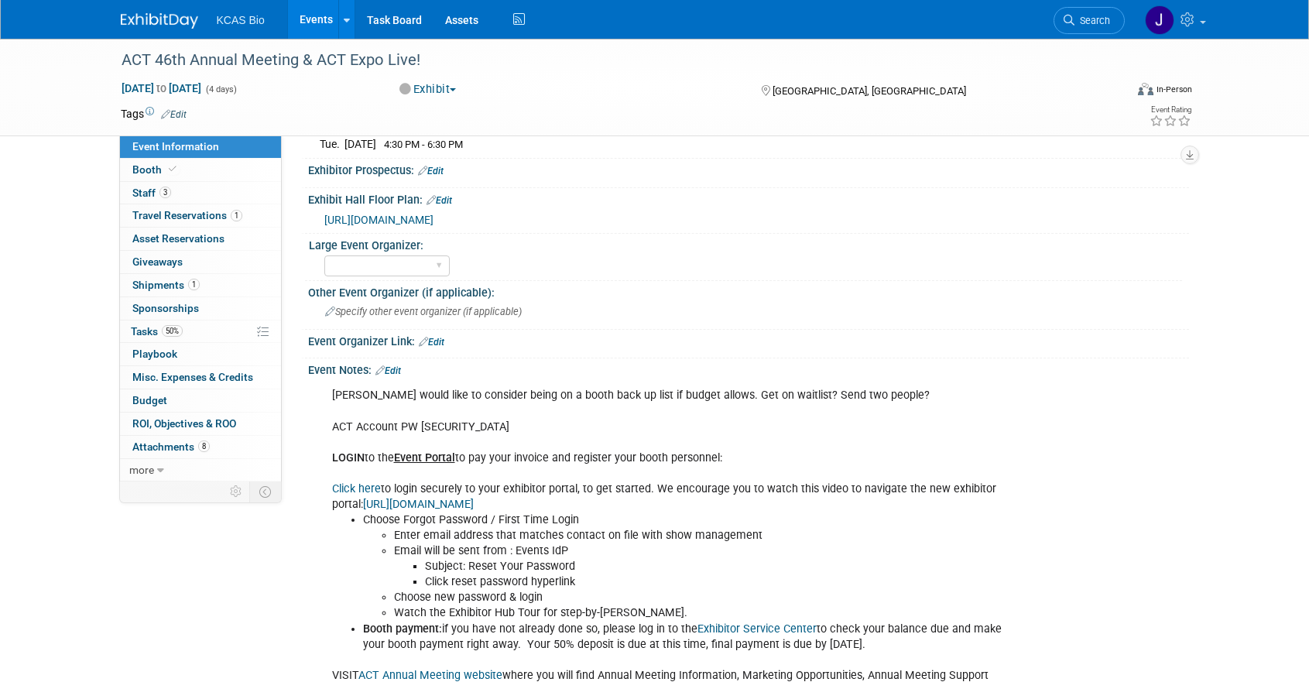
click at [434, 226] on span "[URL][DOMAIN_NAME]" at bounding box center [378, 220] width 109 height 12
click at [146, 166] on span "Booth" at bounding box center [155, 169] width 47 height 12
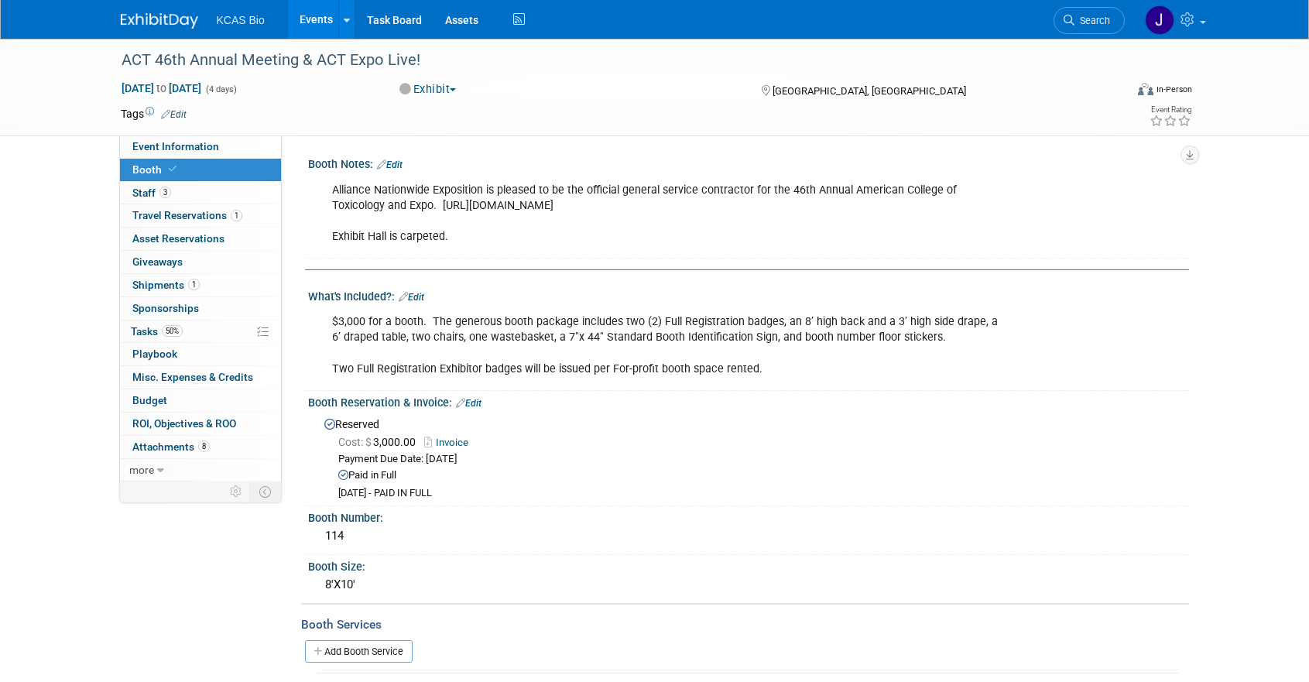
drag, startPoint x: 331, startPoint y: 320, endPoint x: 933, endPoint y: 332, distance: 601.7
click at [933, 332] on div "$3,000 for a booth. The generous booth package includes two (2) Full Registrati…" at bounding box center [670, 345] width 698 height 77
click at [146, 146] on span "Event Information" at bounding box center [175, 146] width 87 height 12
select select "US - KS"
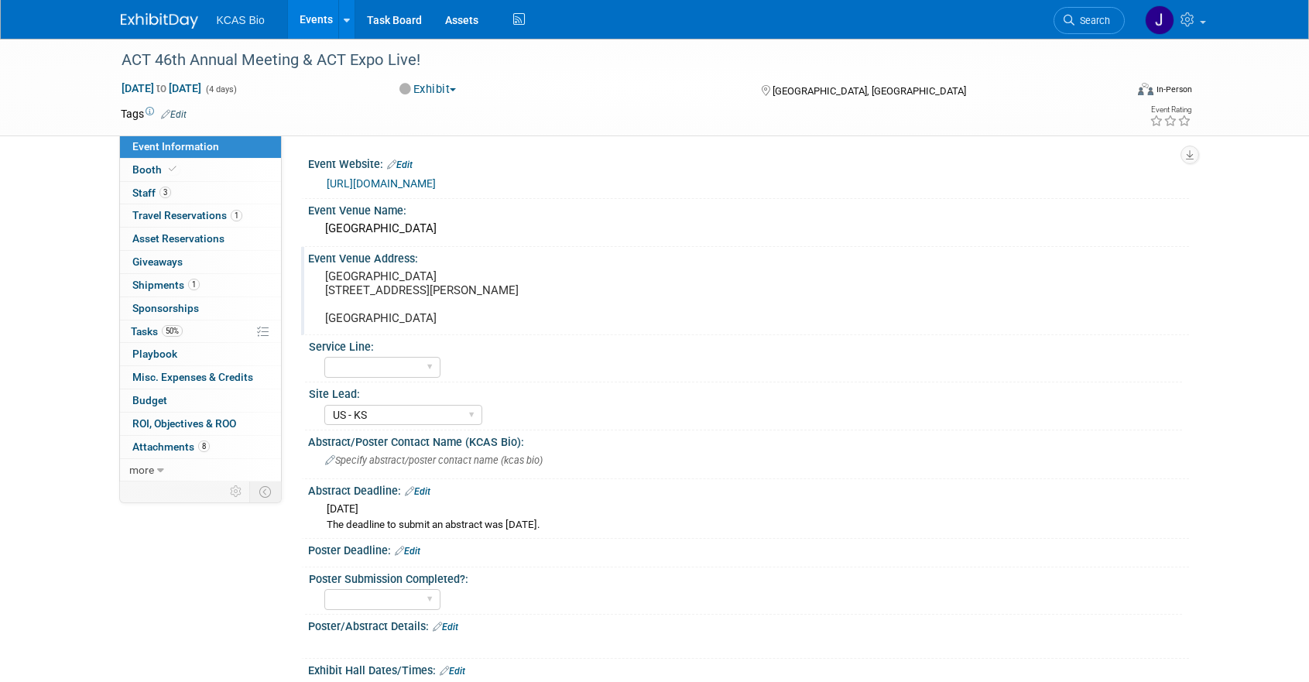
drag, startPoint x: 430, startPoint y: 300, endPoint x: 326, endPoint y: 293, distance: 103.9
click at [326, 293] on pre "[GEOGRAPHIC_DATA] [STREET_ADDRESS][PERSON_NAME] [GEOGRAPHIC_DATA]" at bounding box center [491, 297] width 333 height 56
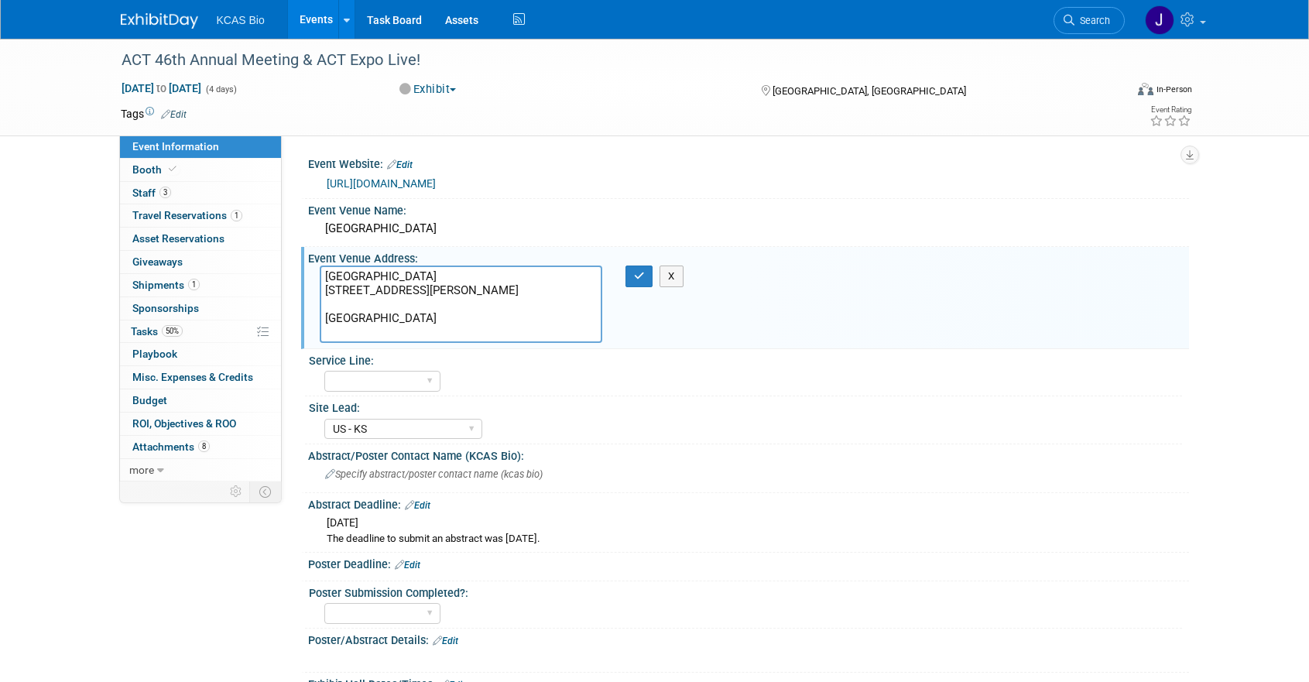
drag, startPoint x: 430, startPoint y: 307, endPoint x: 317, endPoint y: 293, distance: 113.0
click at [317, 293] on div "[GEOGRAPHIC_DATA] [STREET_ADDRESS][PERSON_NAME] [GEOGRAPHIC_DATA]" at bounding box center [461, 304] width 306 height 77
click at [679, 280] on button "X" at bounding box center [672, 277] width 24 height 22
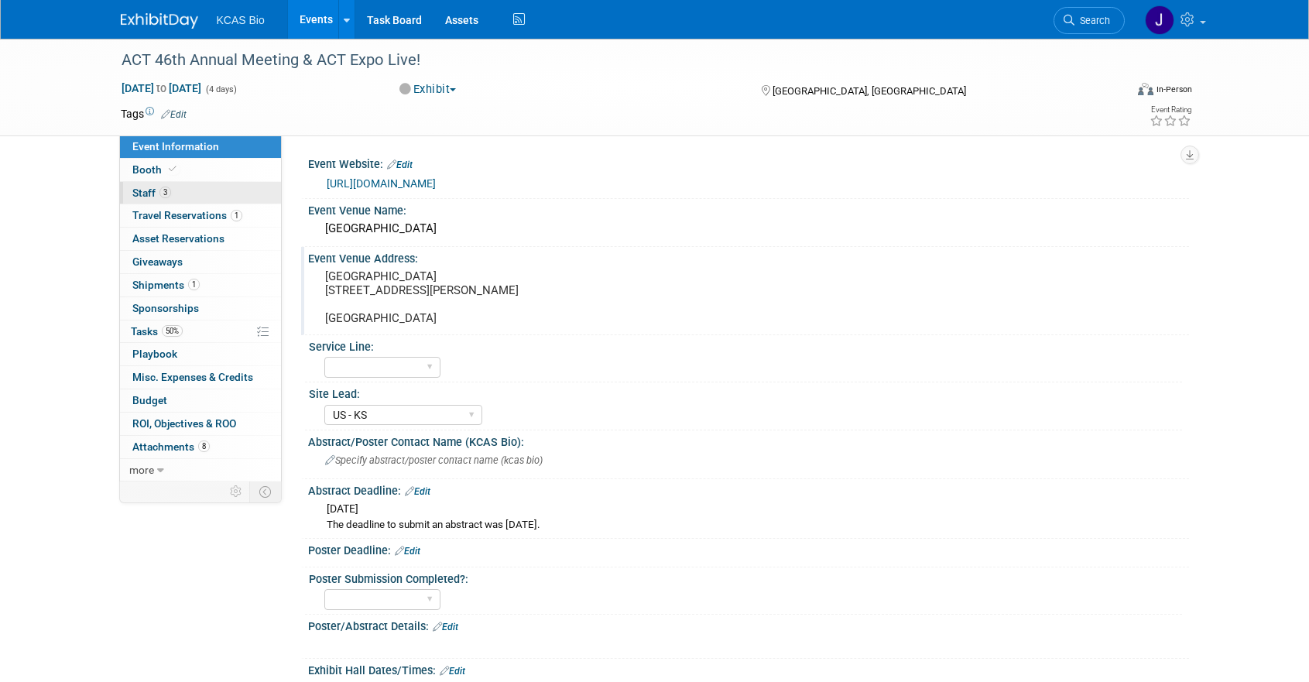
click at [164, 187] on span "3" at bounding box center [166, 193] width 12 height 12
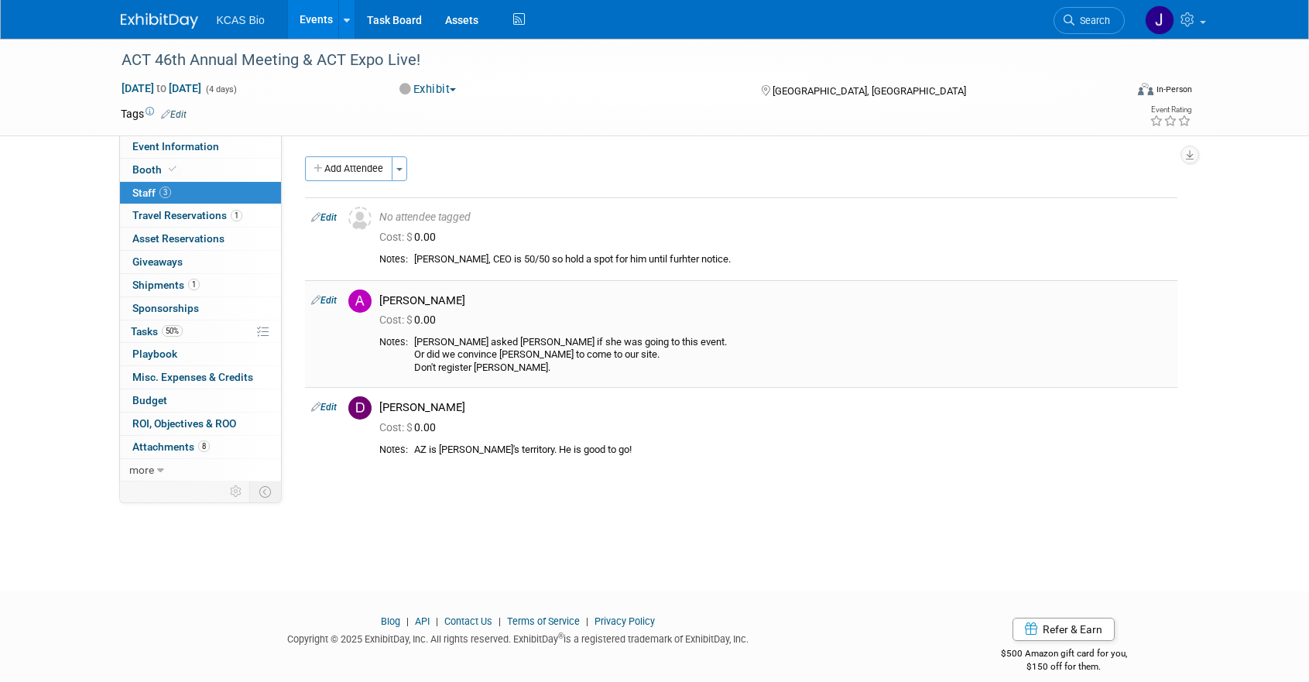
click at [324, 297] on link "Edit" at bounding box center [324, 300] width 26 height 11
select select "f2e50f2b-a147-4d1d-9efa-906488652a6d"
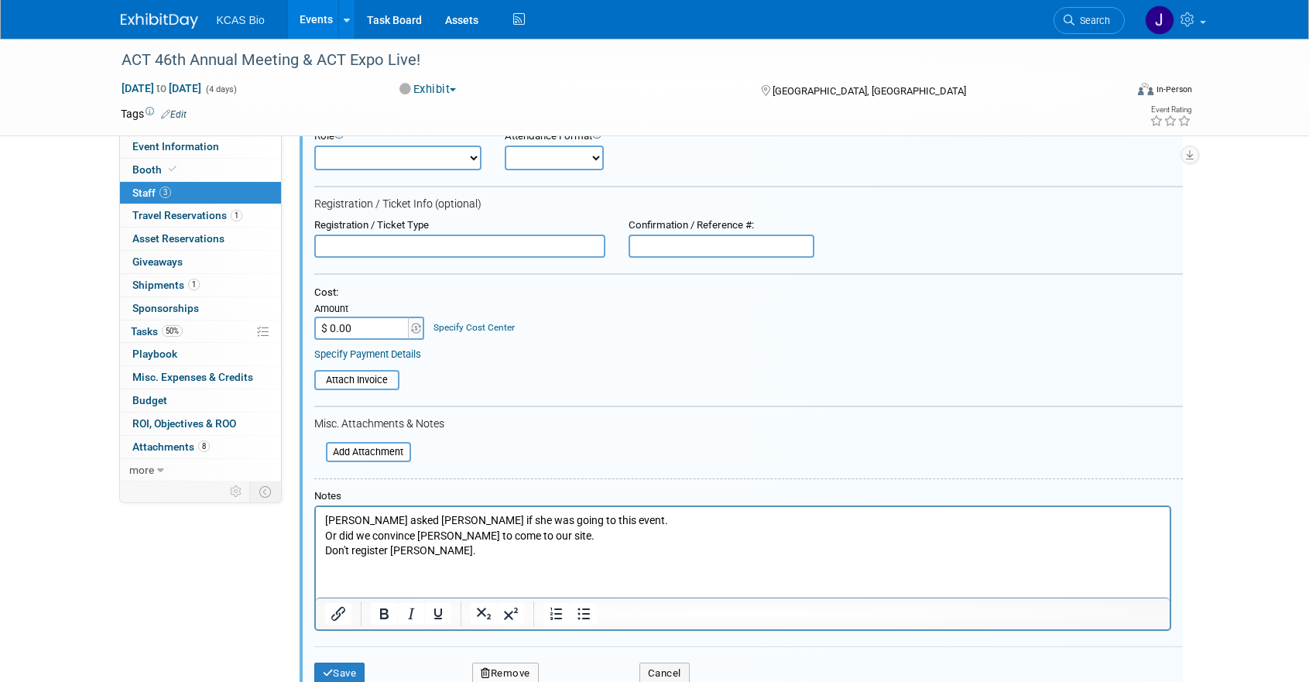
scroll to position [337, 0]
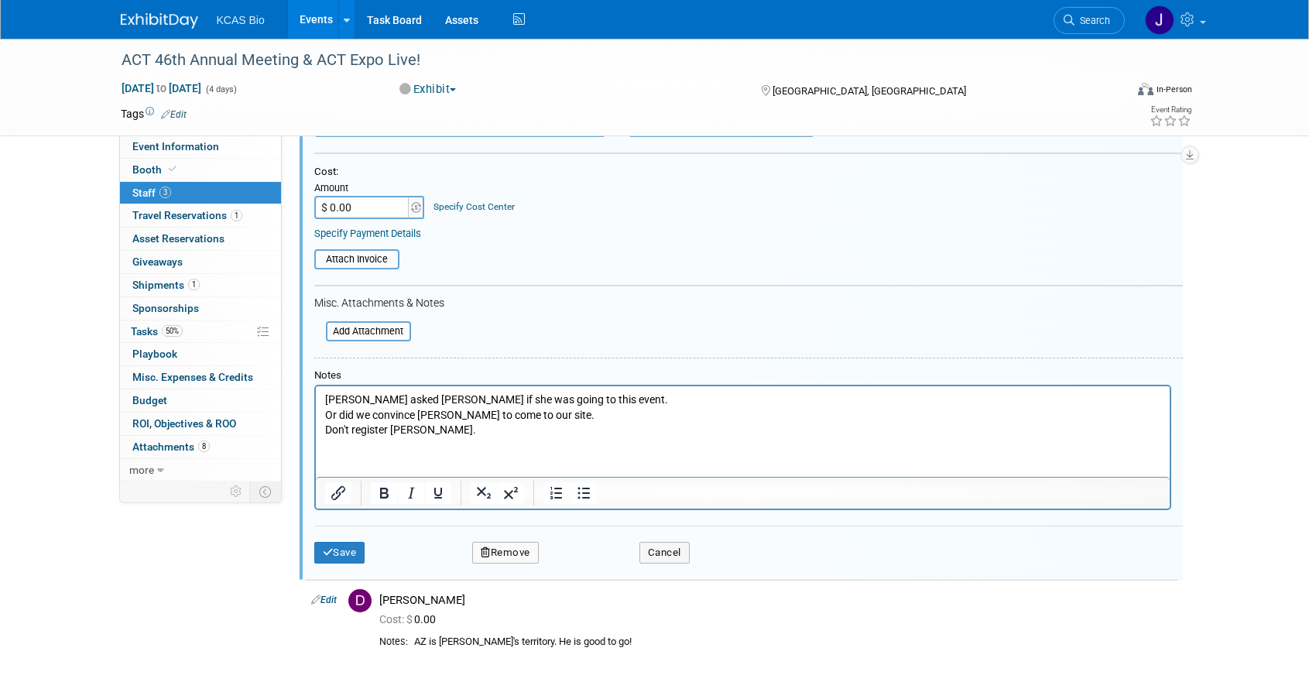
drag, startPoint x: 404, startPoint y: 427, endPoint x: 503, endPoint y: 413, distance: 100.1
click at [408, 426] on p "Lilly asked Adriane if she was going to this event. Or did we convince Lilly to…" at bounding box center [742, 415] width 836 height 46
click at [341, 556] on button "Save" at bounding box center [339, 553] width 51 height 22
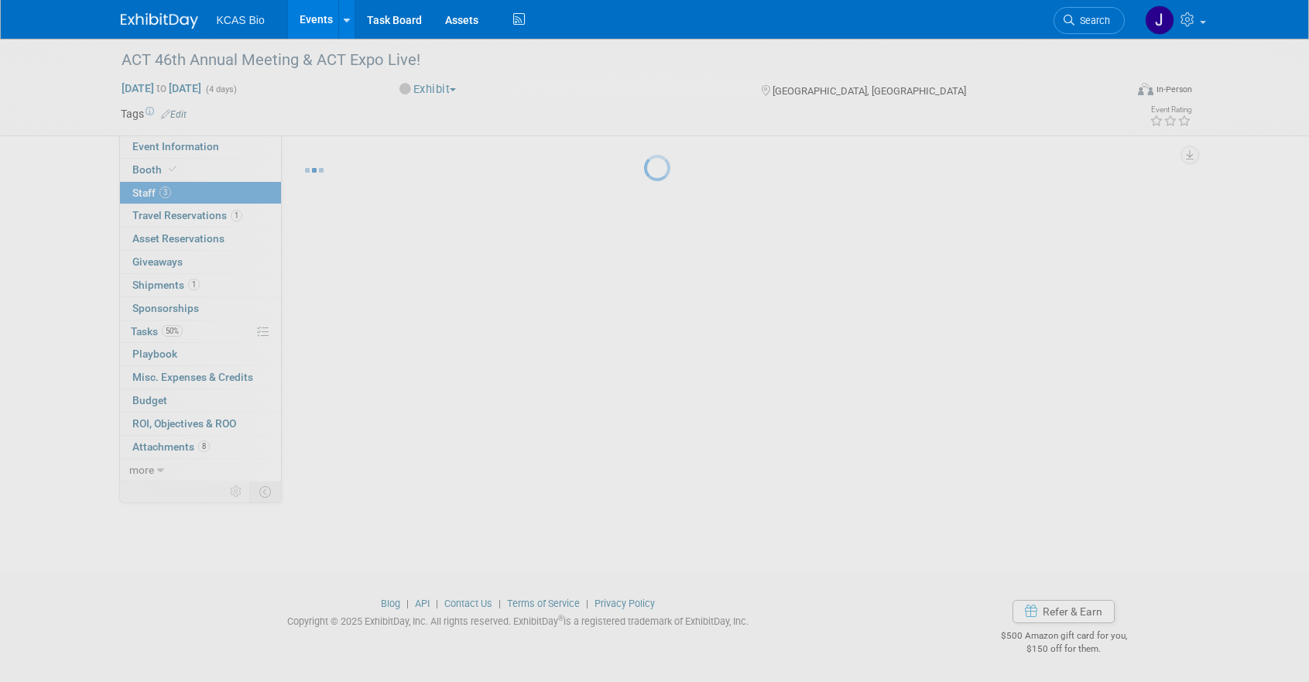
scroll to position [18, 0]
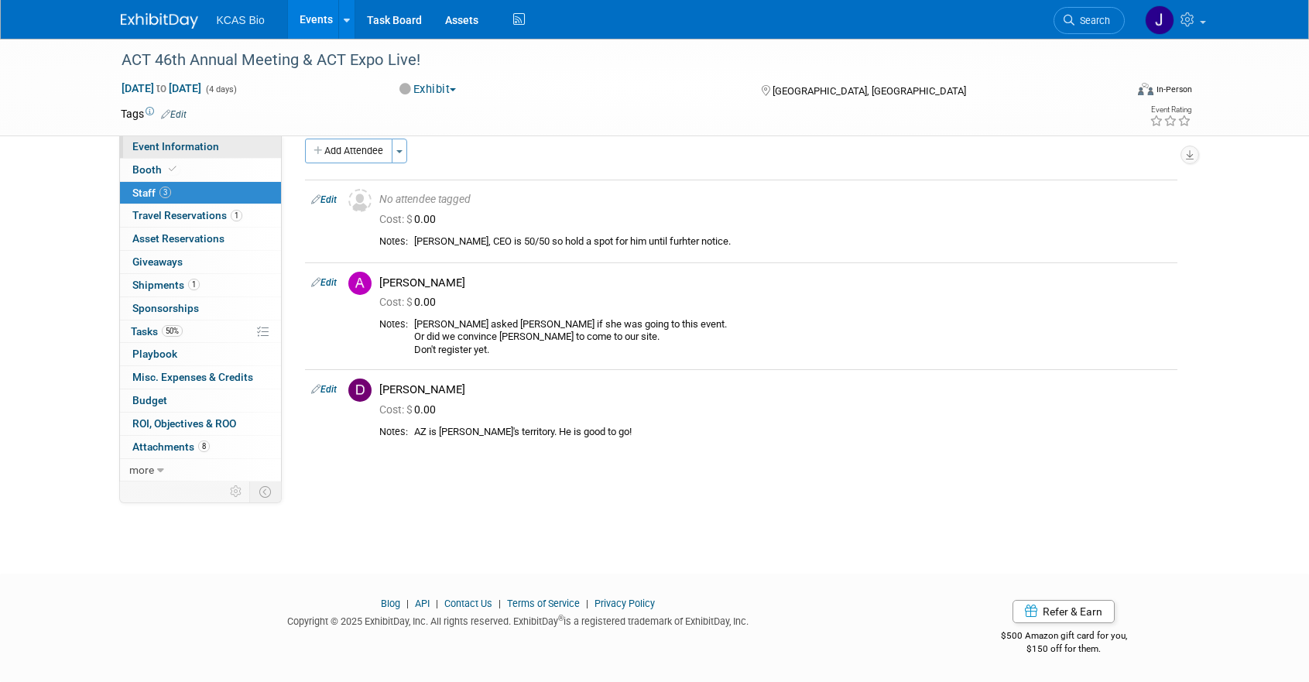
click at [163, 149] on span "Event Information" at bounding box center [175, 146] width 87 height 12
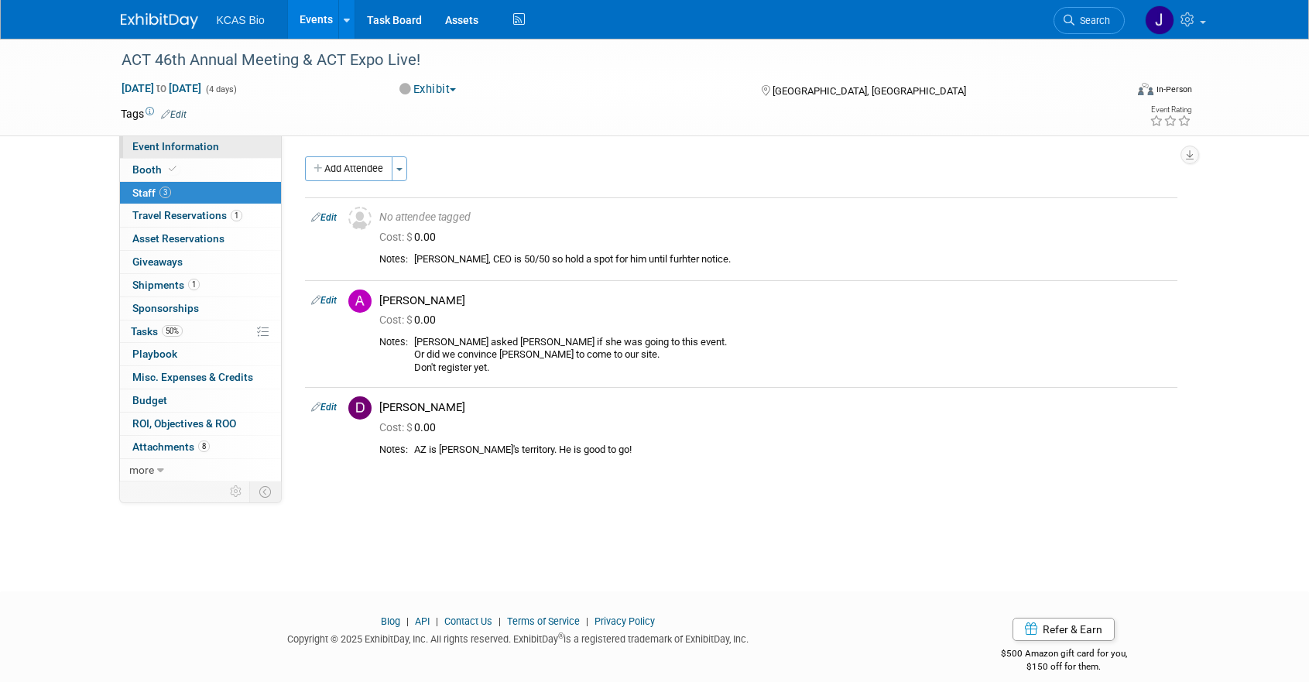
select select "US - KS"
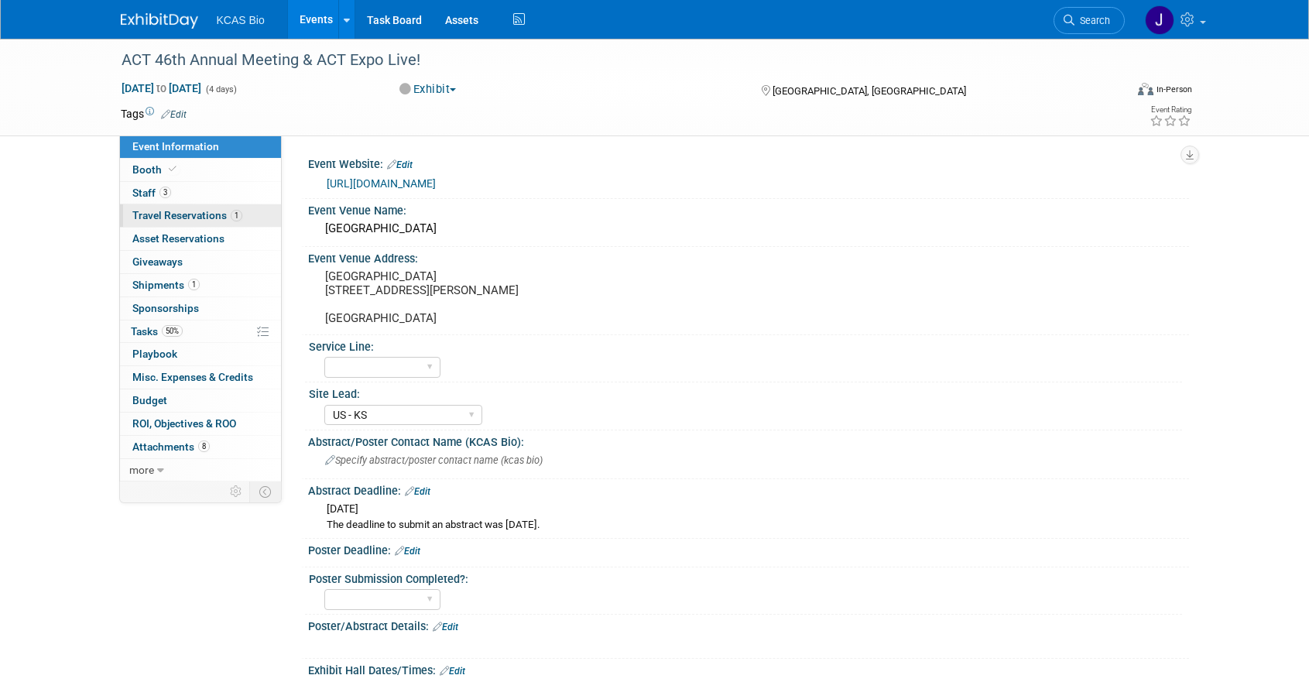
click at [198, 218] on span "Travel Reservations 1" at bounding box center [187, 215] width 110 height 12
select select "US - KS"
